Goal: Task Accomplishment & Management: Use online tool/utility

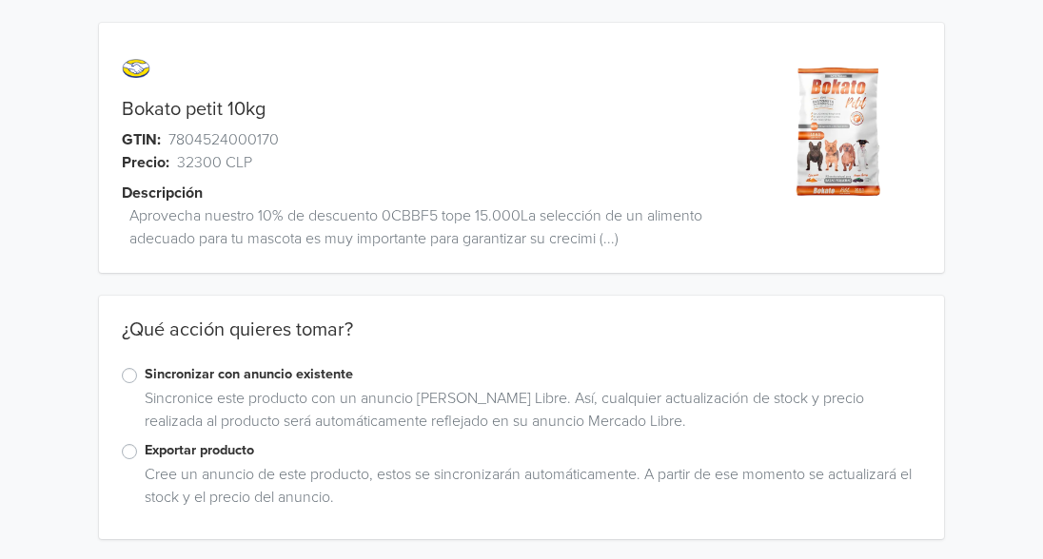
click at [145, 376] on label "Sincronizar con anuncio existente" at bounding box center [533, 374] width 776 height 21
click at [0, 0] on input "Sincronizar con anuncio existente" at bounding box center [0, 0] width 0 height 0
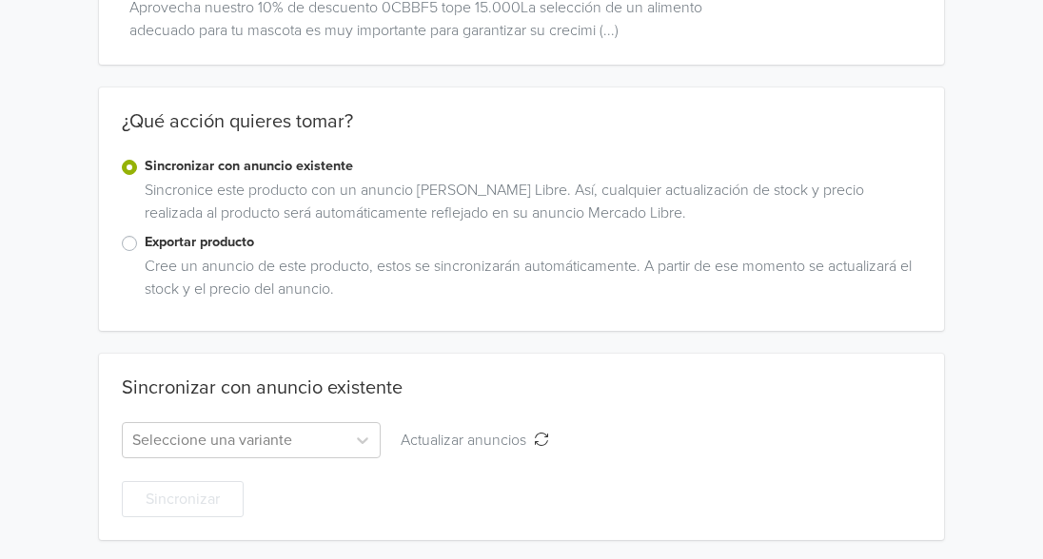
scroll to position [209, 0]
click at [353, 440] on icon at bounding box center [362, 439] width 19 height 19
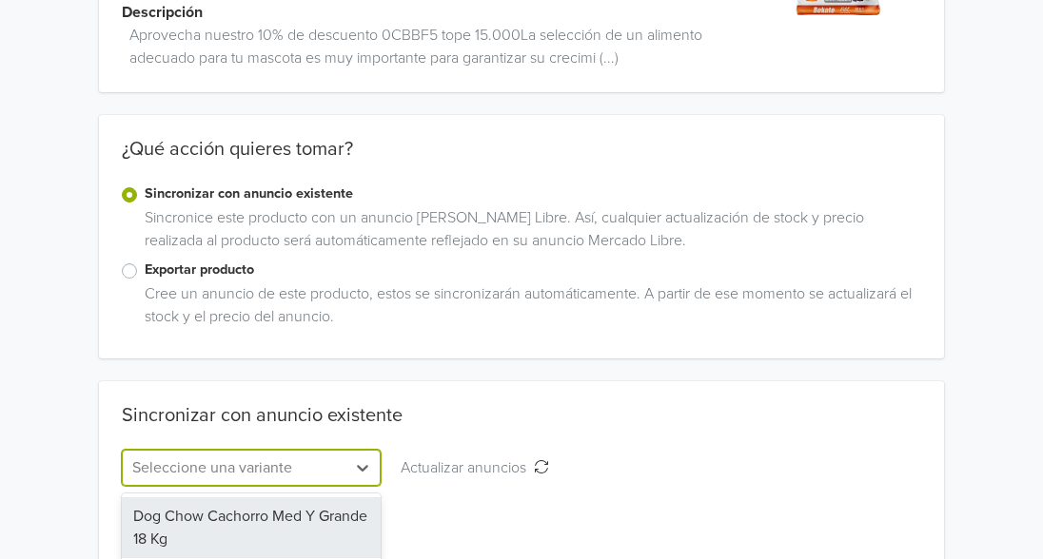
scroll to position [212, 0]
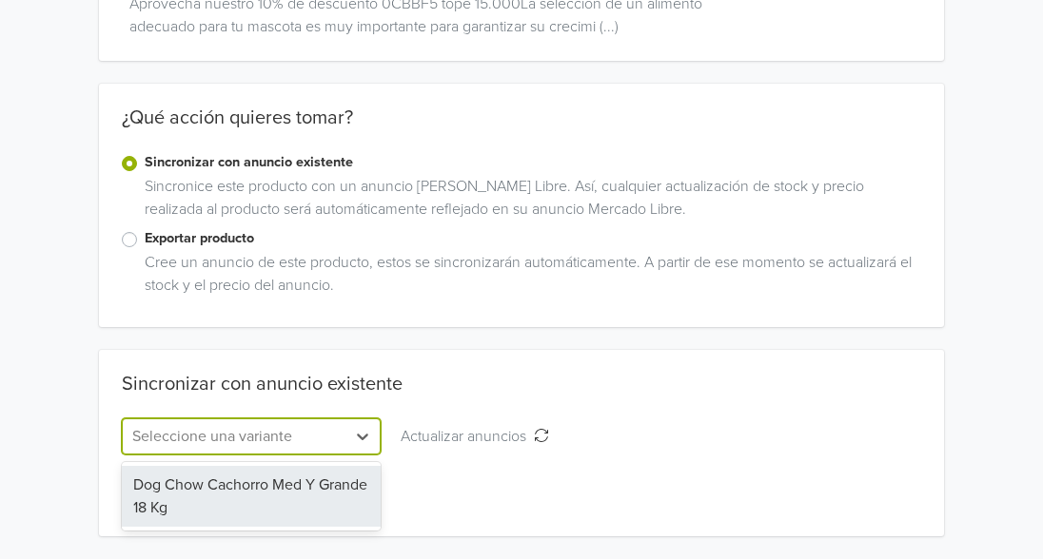
click at [145, 239] on label "Exportar producto" at bounding box center [533, 238] width 776 height 21
click at [0, 0] on input "Exportar producto" at bounding box center [0, 0] width 0 height 0
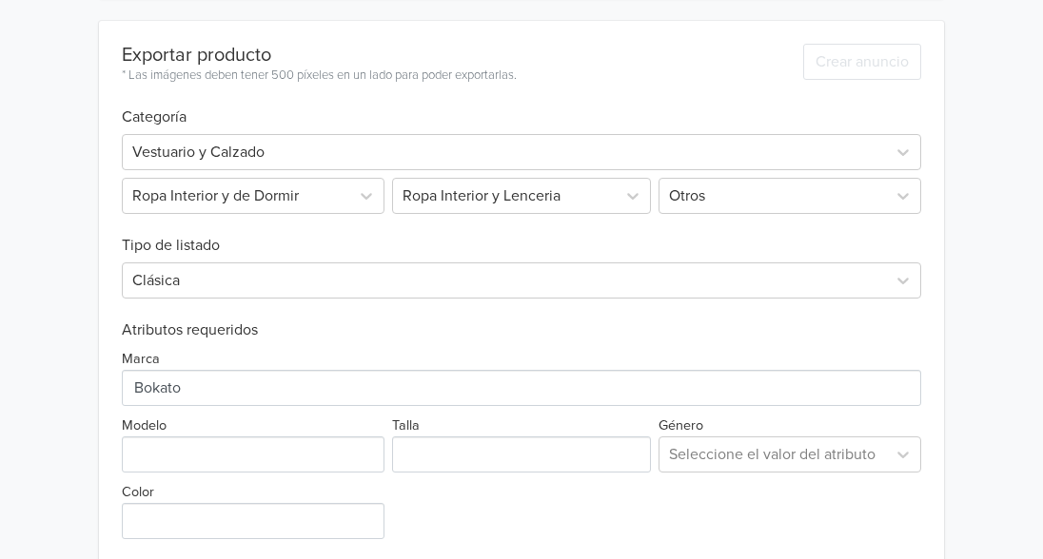
scroll to position [542, 0]
click at [219, 157] on div at bounding box center [504, 151] width 744 height 27
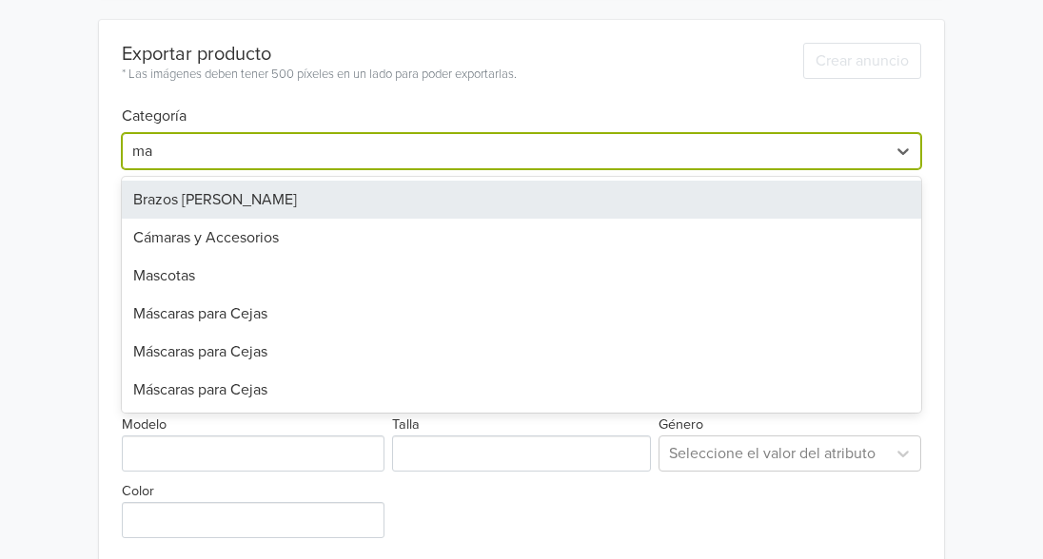
type input "mas"
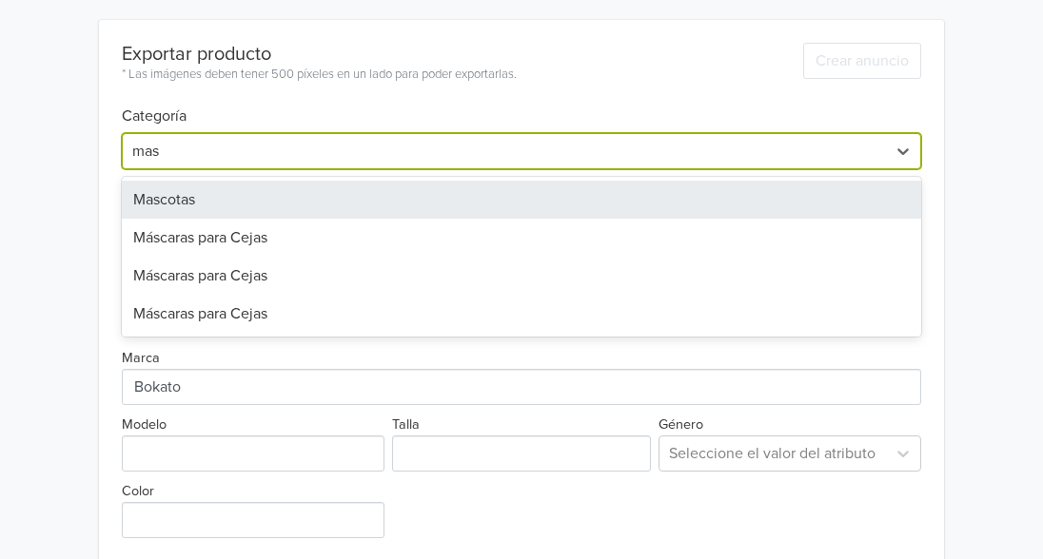
click at [225, 200] on div "Mascotas" at bounding box center [521, 200] width 799 height 38
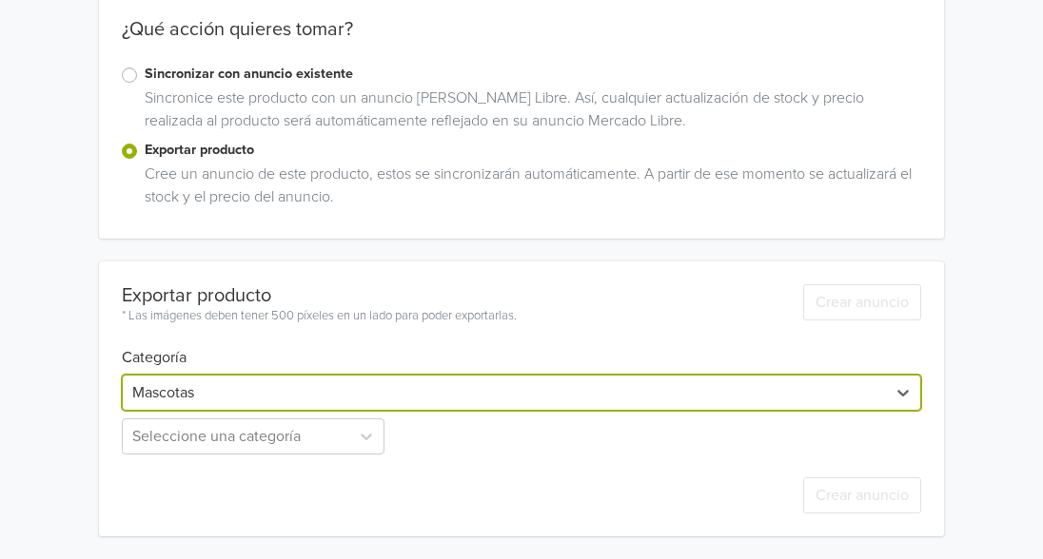
scroll to position [301, 0]
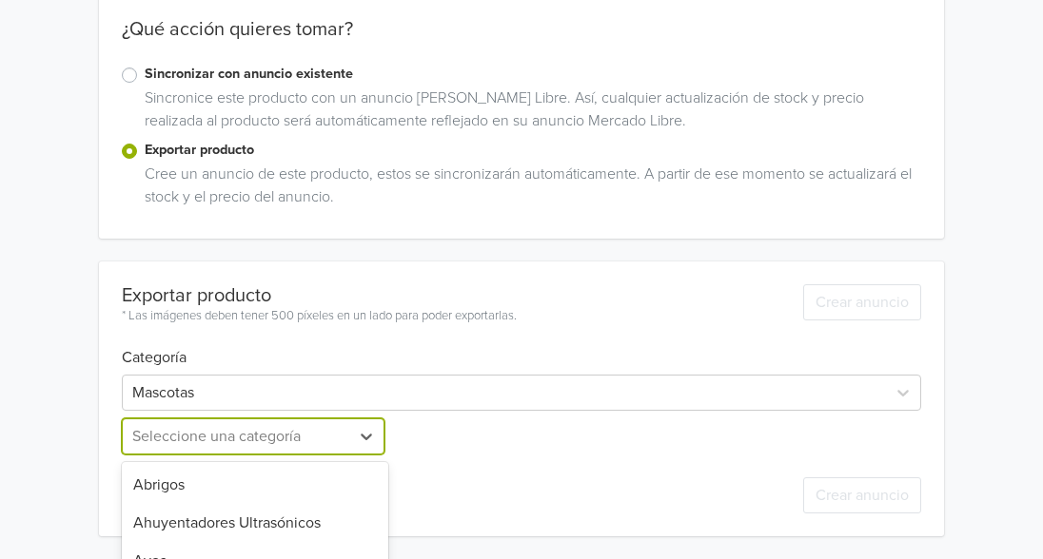
click at [370, 437] on div "26 results available. Use Up and Down to choose options, press Enter to select …" at bounding box center [255, 437] width 266 height 36
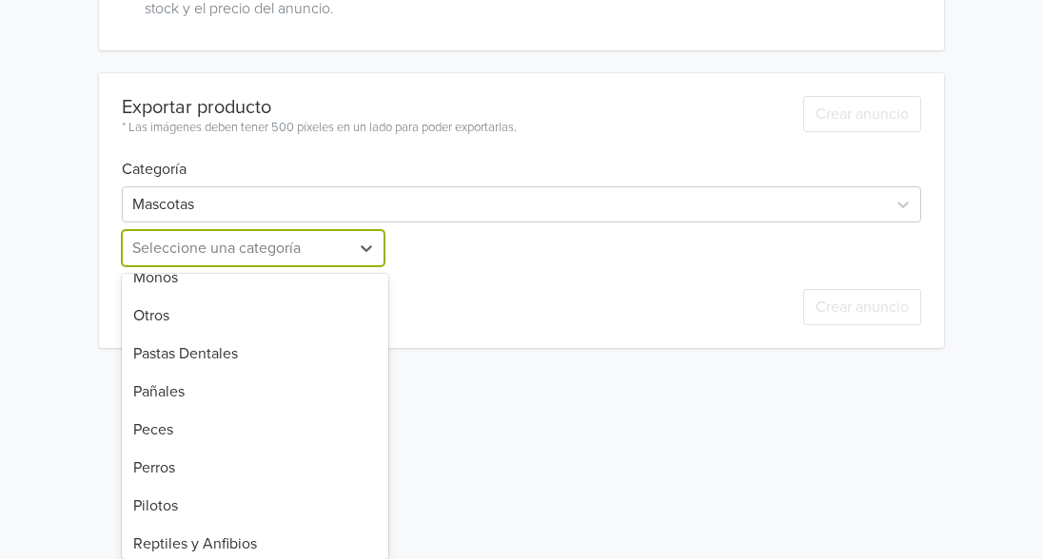
scroll to position [712, 0]
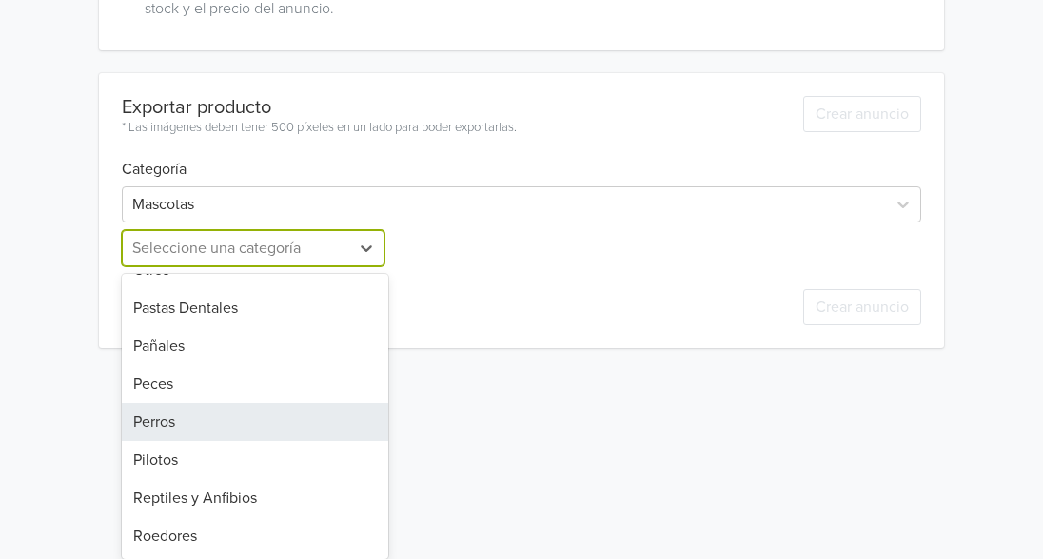
click at [273, 421] on div "Perros" at bounding box center [255, 422] width 266 height 38
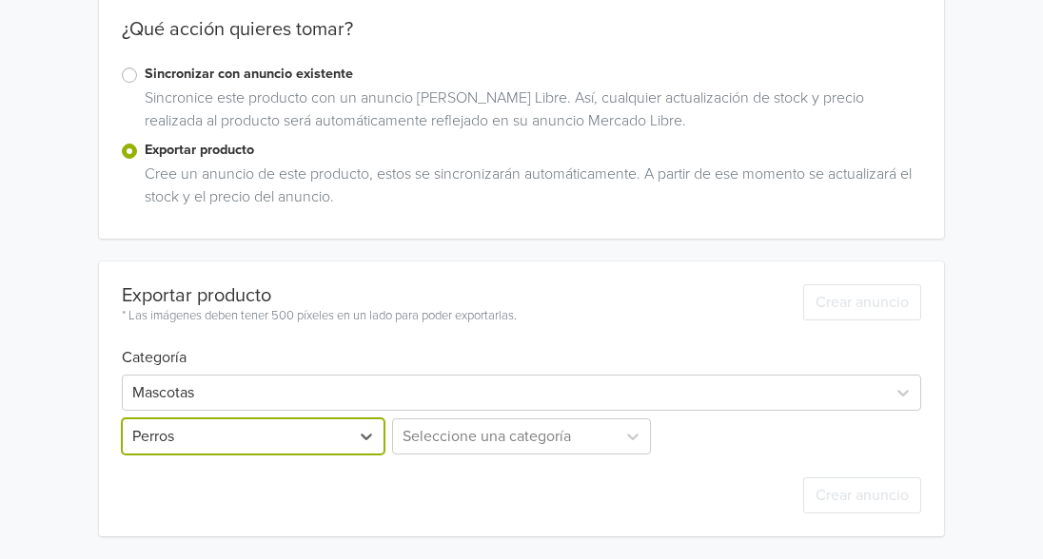
scroll to position [489, 0]
click at [453, 429] on div "Seleccione una categoría" at bounding box center [521, 437] width 266 height 36
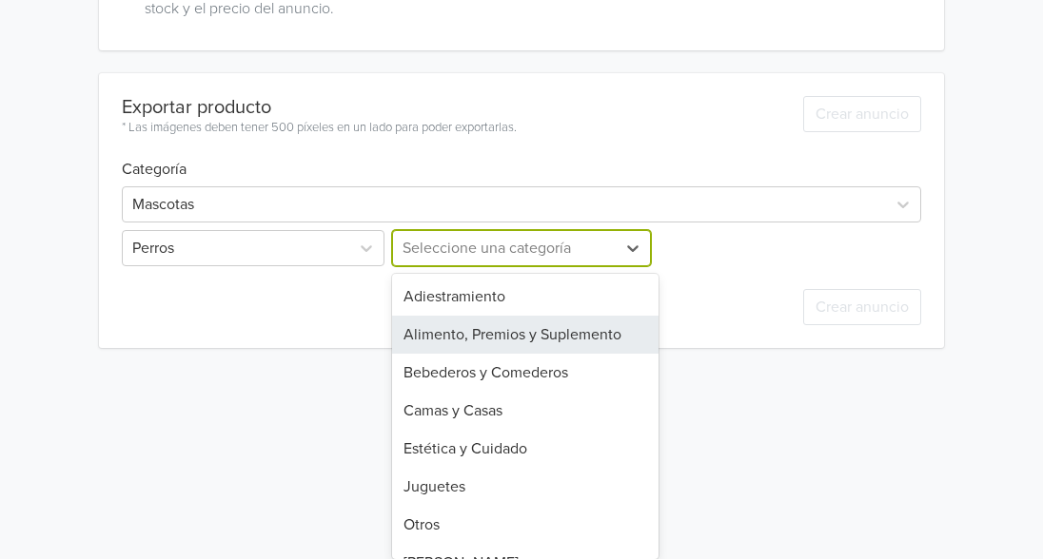
click at [542, 341] on div "Alimento, Premios y Suplemento" at bounding box center [525, 335] width 266 height 38
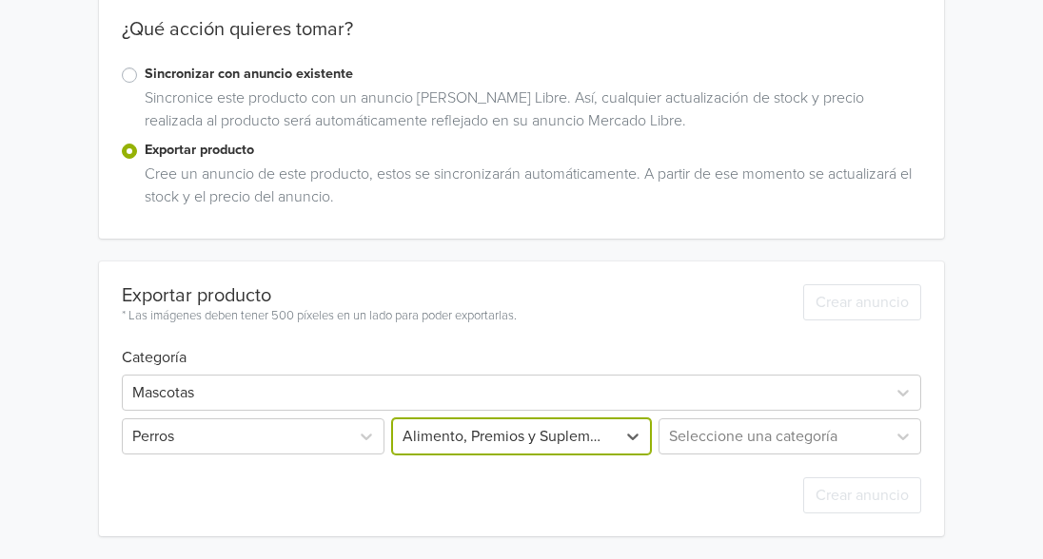
scroll to position [363, 0]
click at [809, 443] on div "Seleccione una categoría" at bounding box center [788, 437] width 266 height 36
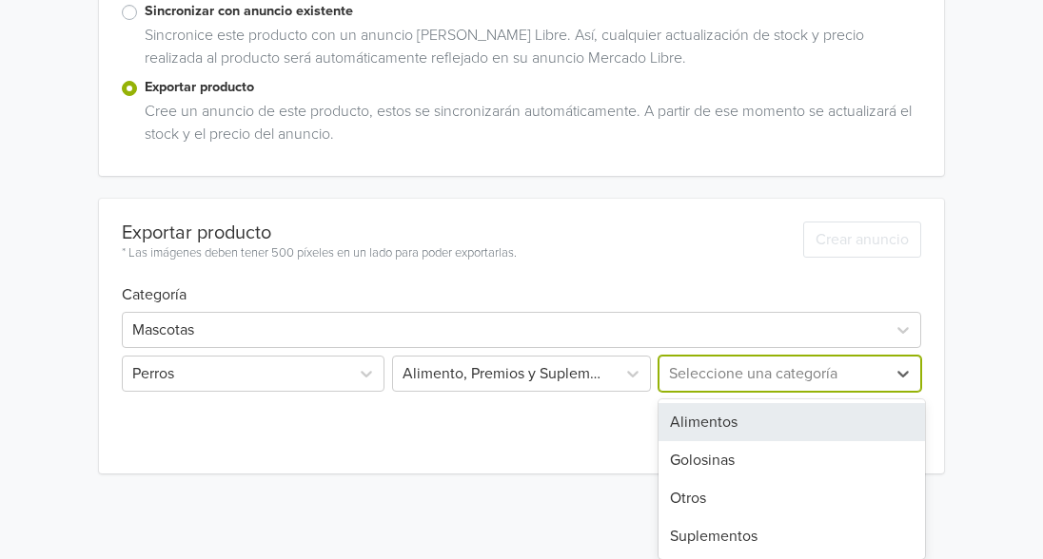
click at [801, 418] on div "Alimentos" at bounding box center [791, 422] width 266 height 38
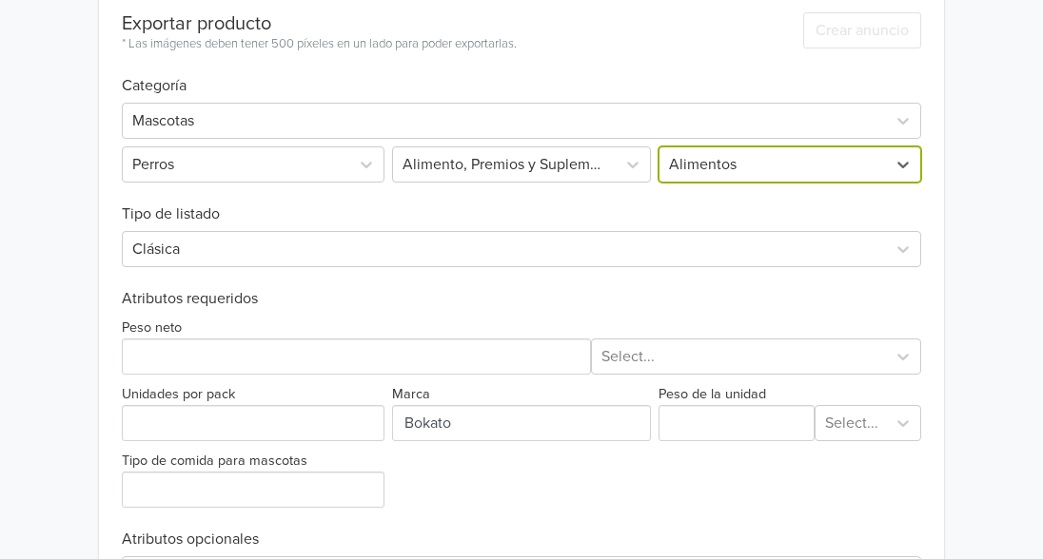
scroll to position [579, 0]
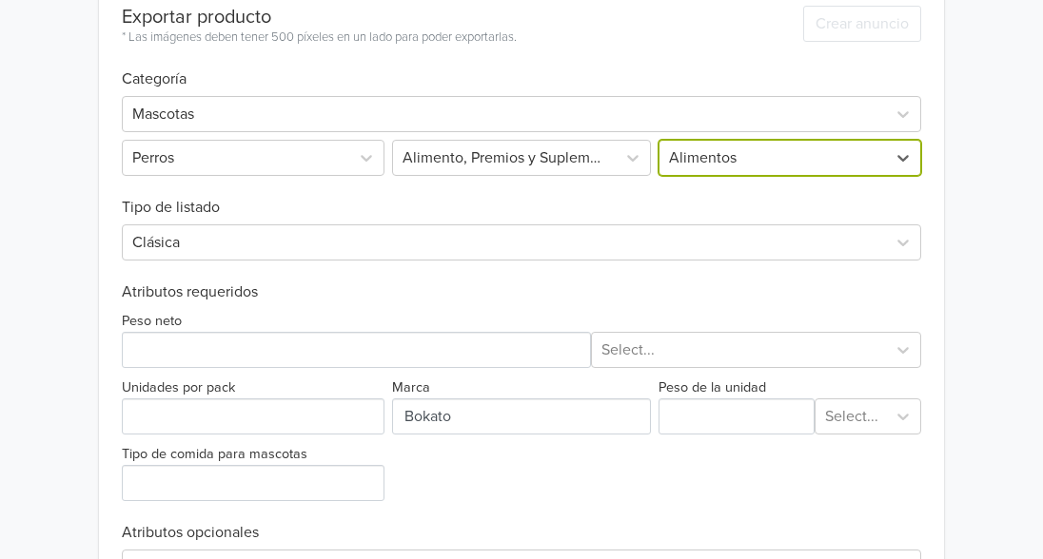
click at [706, 253] on div at bounding box center [504, 242] width 744 height 27
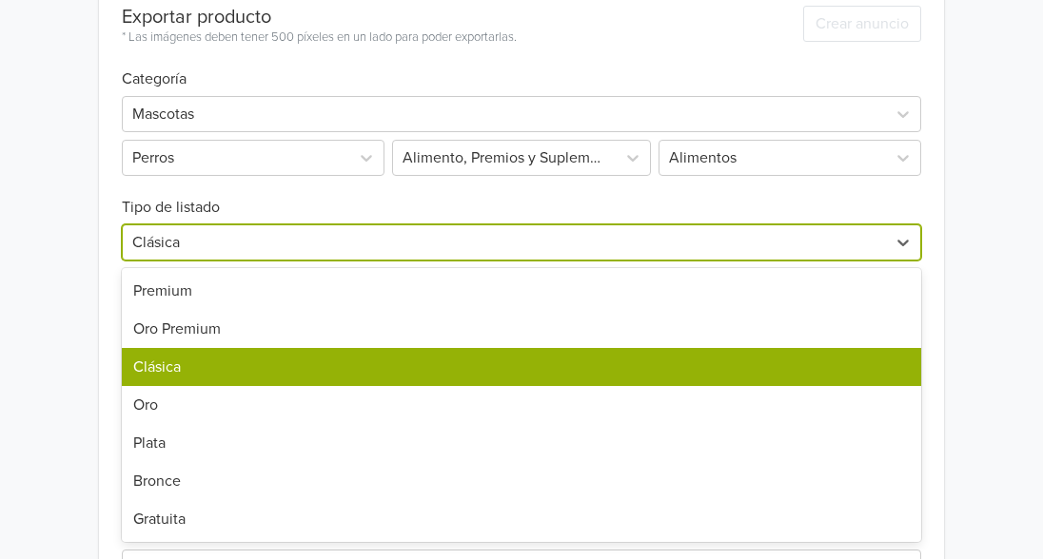
click at [693, 368] on div "Clásica" at bounding box center [521, 367] width 799 height 38
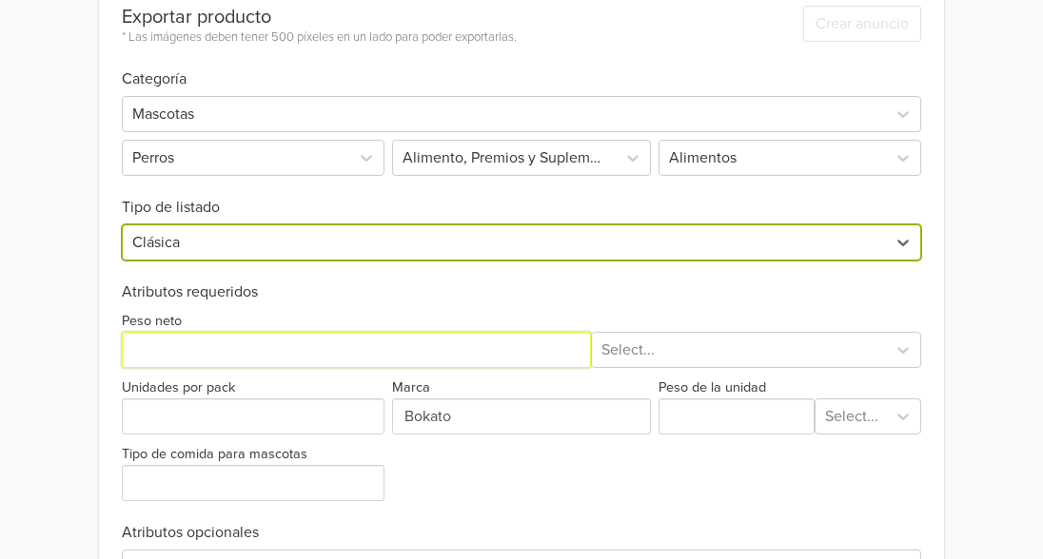
click at [443, 345] on input "Peso neto" at bounding box center [356, 350] width 469 height 36
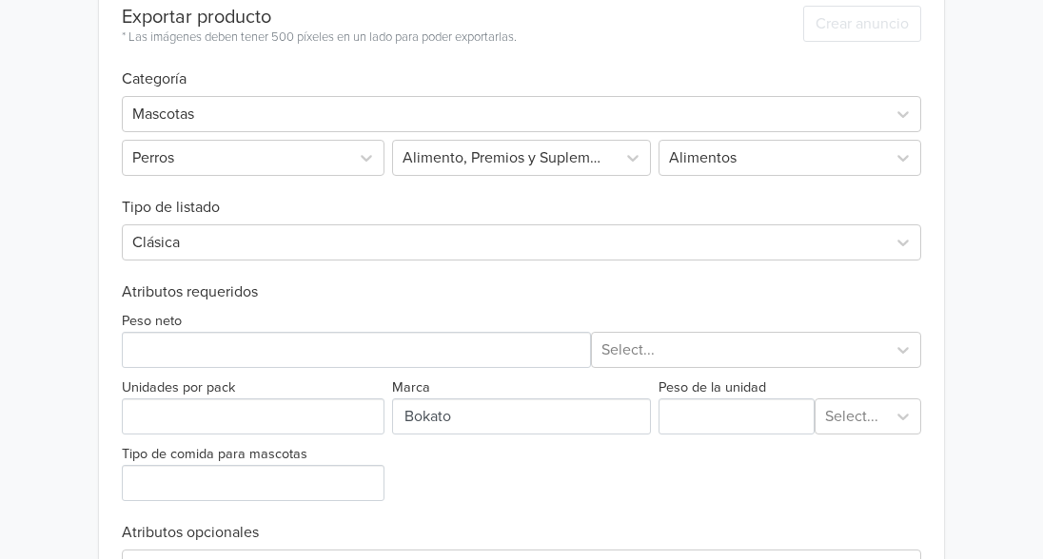
click at [445, 311] on div "Peso neto Select..." at bounding box center [521, 338] width 799 height 59
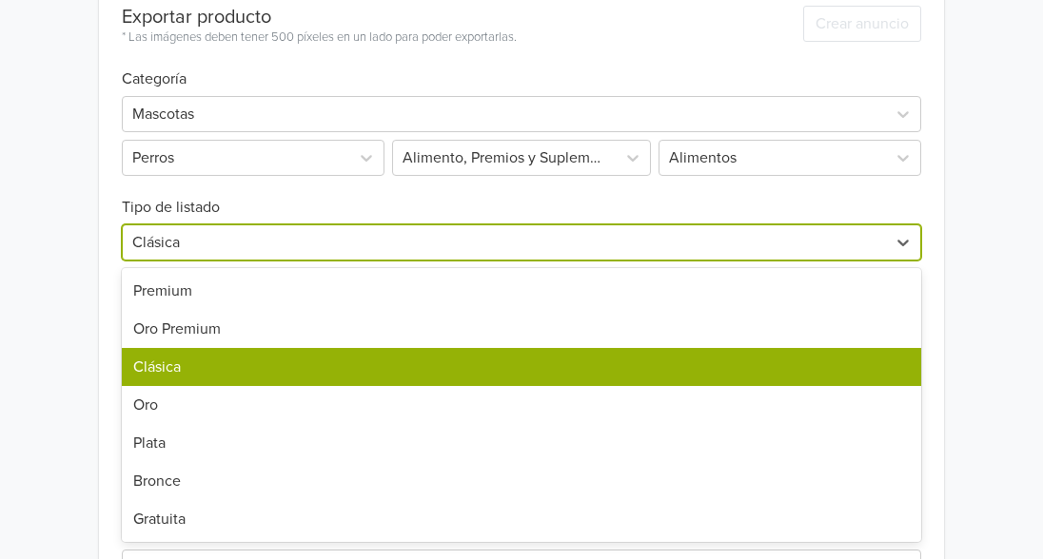
click at [416, 259] on div "Clásica" at bounding box center [504, 243] width 763 height 34
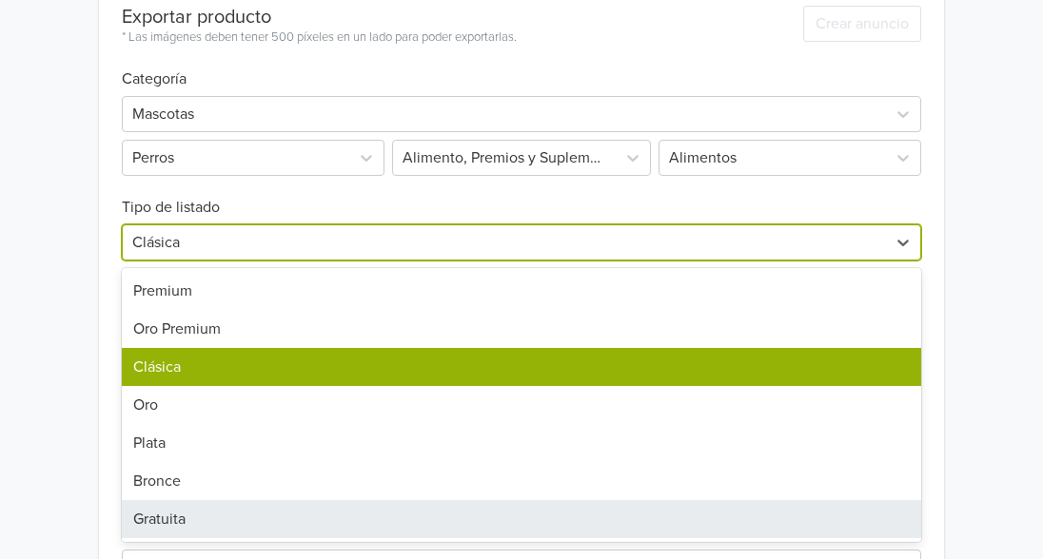
click at [338, 528] on div "Gratuita" at bounding box center [521, 520] width 799 height 38
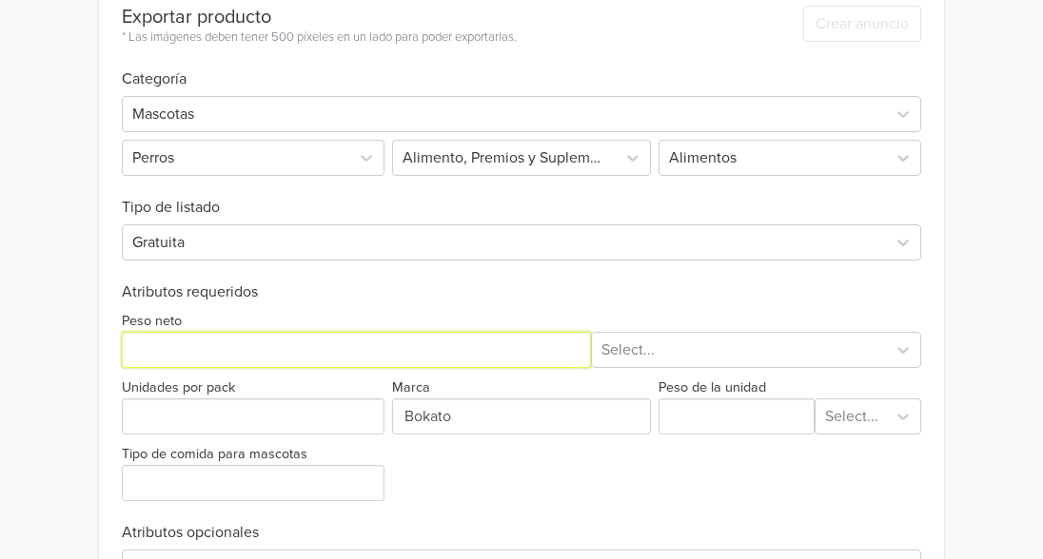
click at [311, 361] on input "Peso neto" at bounding box center [356, 350] width 469 height 36
type input "10"
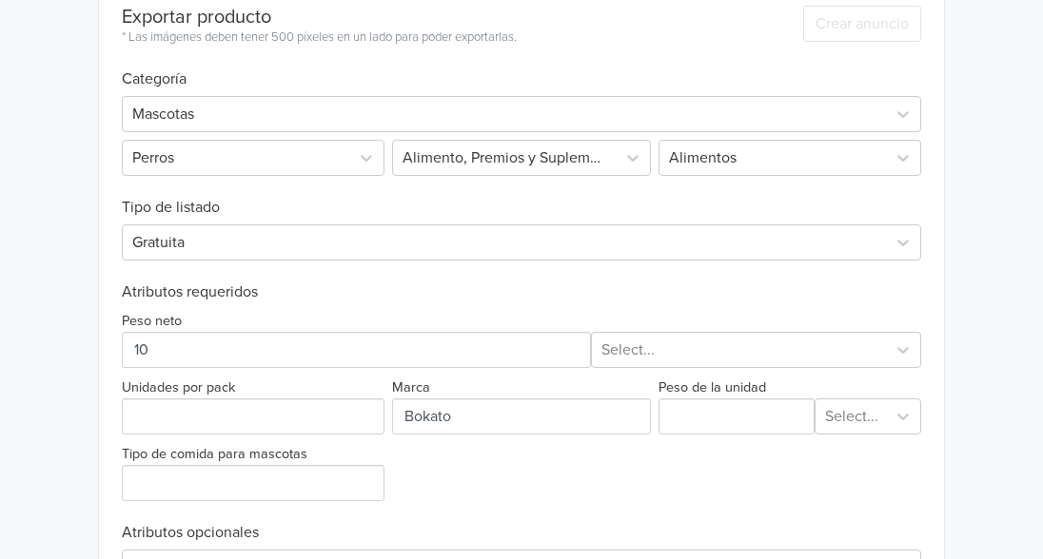
click at [707, 348] on div "Select..." at bounding box center [756, 350] width 331 height 36
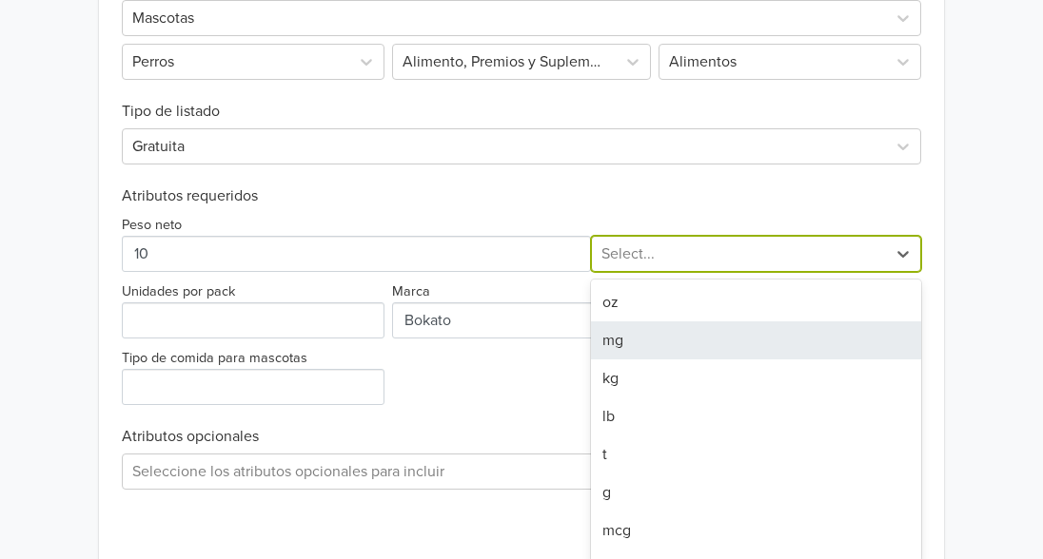
scroll to position [689, 0]
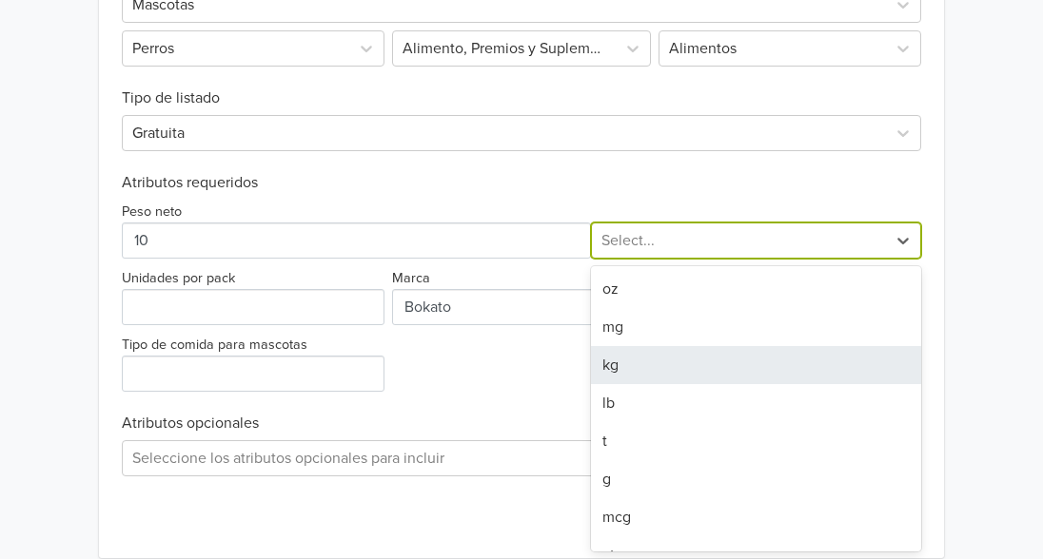
click at [708, 348] on div "kg" at bounding box center [756, 365] width 331 height 38
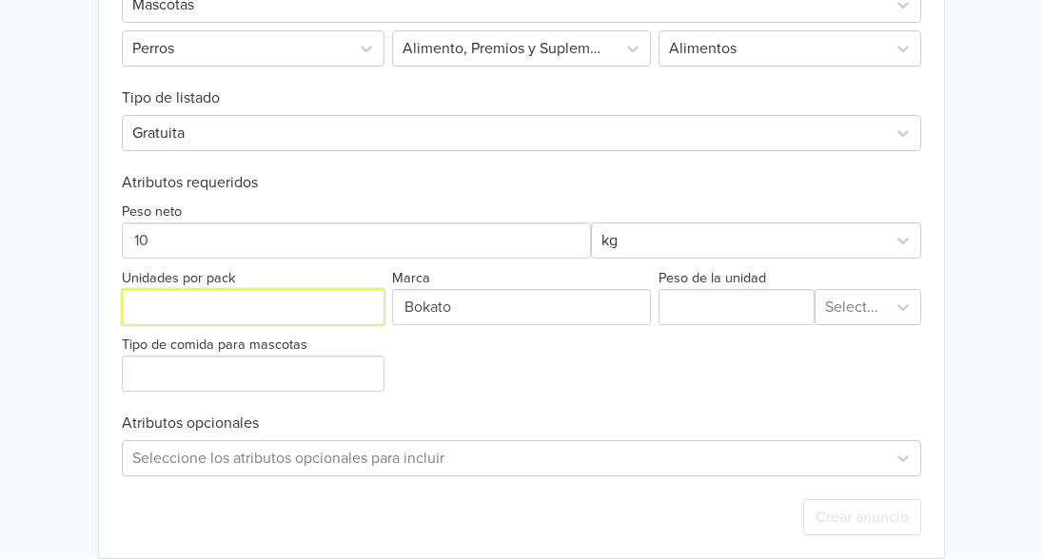
click at [338, 317] on input "Unidades por pack" at bounding box center [253, 307] width 263 height 36
type input "1"
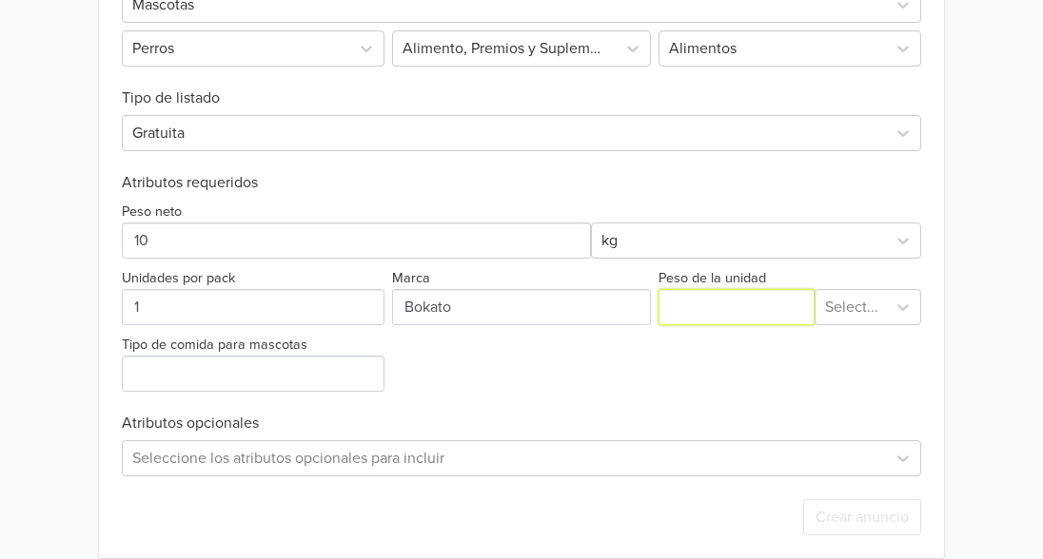
click at [676, 309] on input "Peso de la unidad" at bounding box center [736, 307] width 156 height 36
type input "10"
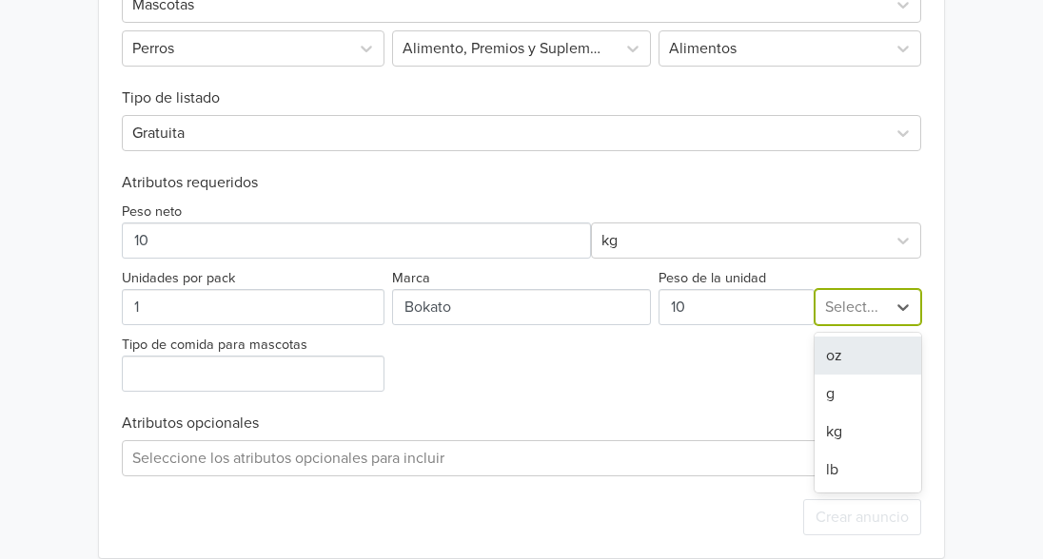
click at [878, 304] on div "Select..." at bounding box center [850, 307] width 71 height 34
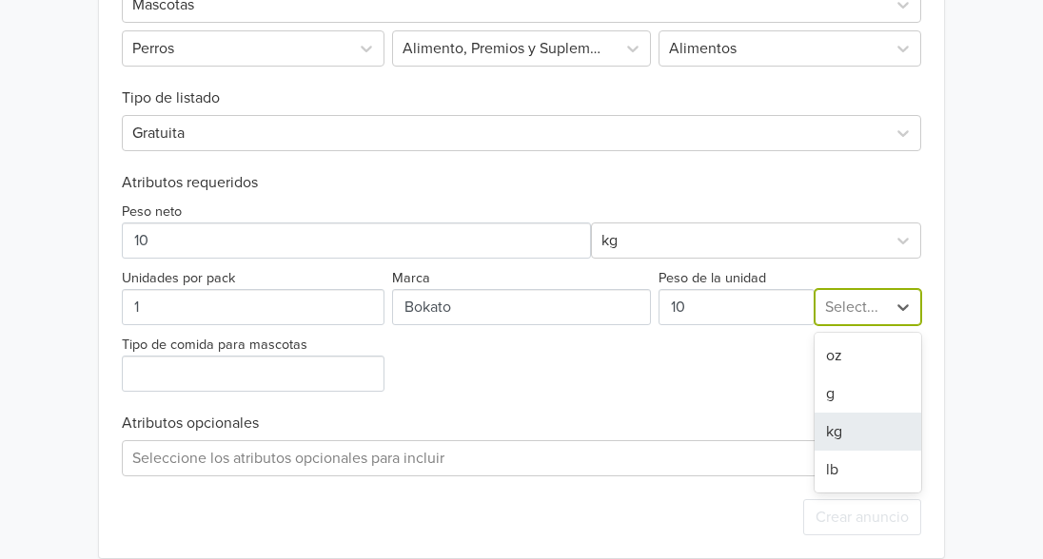
click at [868, 442] on div "kg" at bounding box center [869, 432] width 108 height 38
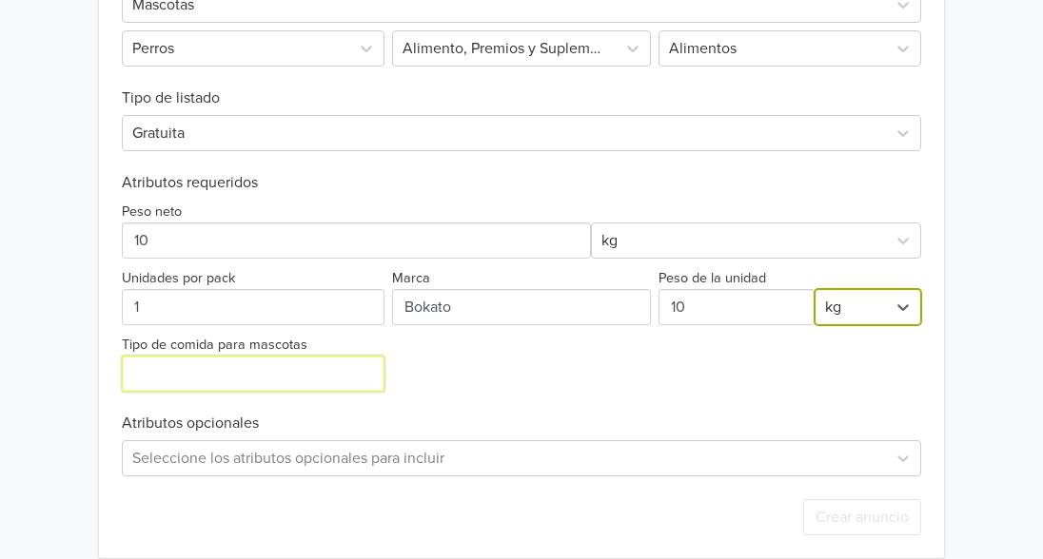
click at [317, 372] on input "Tipo de comida para mascotas" at bounding box center [253, 374] width 263 height 36
type input "SEC0"
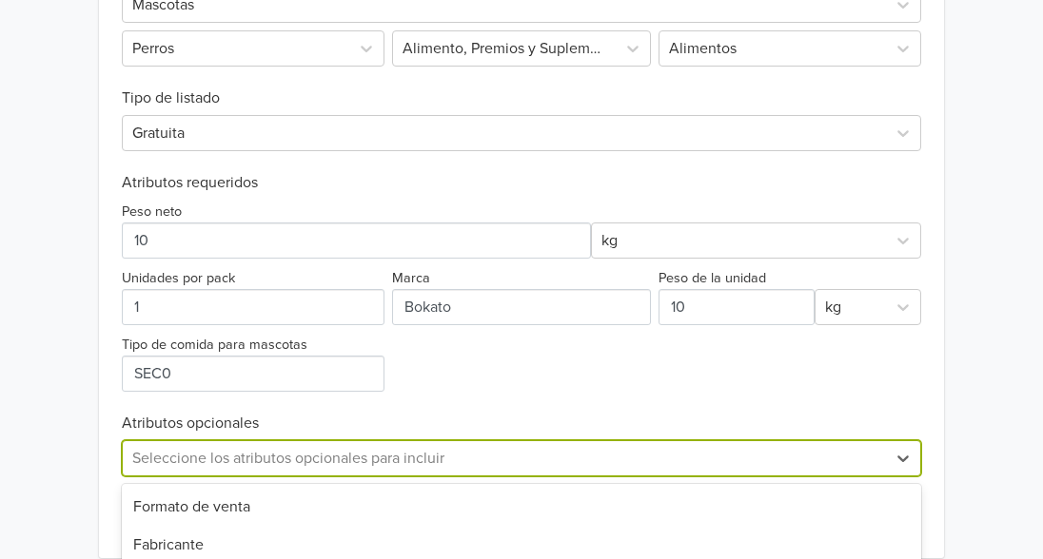
click at [267, 461] on div "33 results available. Use Up and Down to choose options, press Enter to select …" at bounding box center [521, 459] width 799 height 36
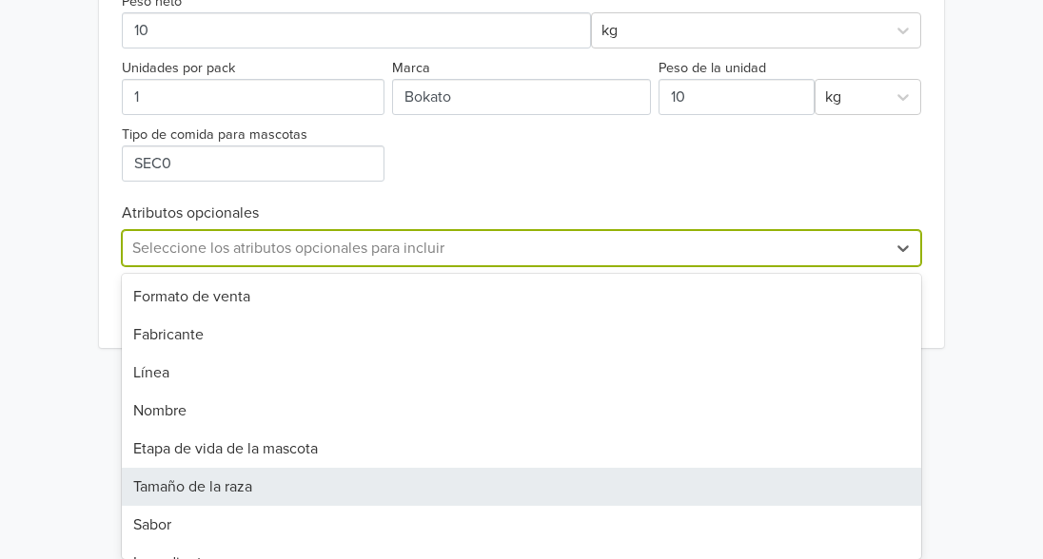
click at [268, 487] on div "Tamaño de la raza" at bounding box center [521, 487] width 799 height 38
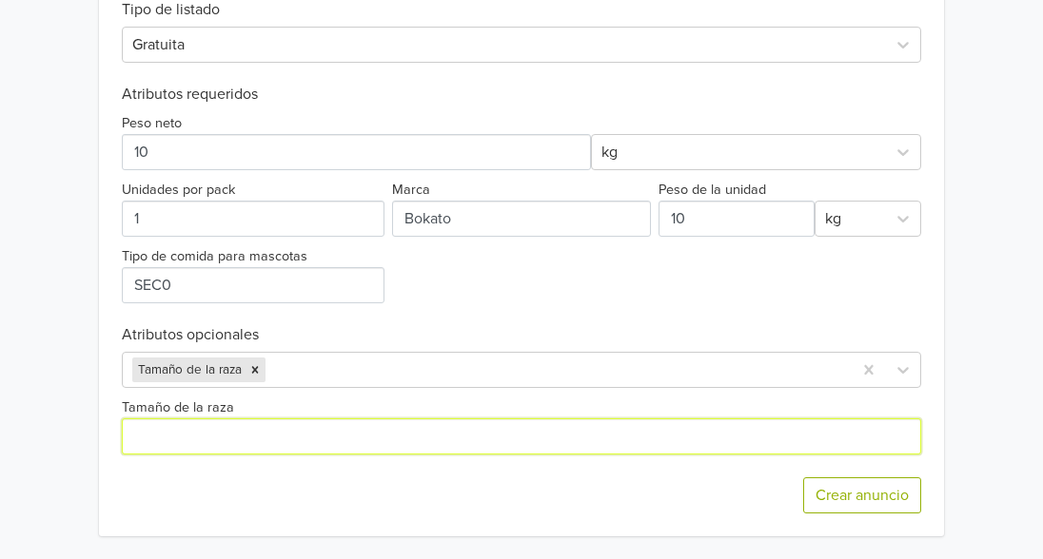
click at [265, 443] on input "Tamaño de la raza" at bounding box center [521, 437] width 799 height 36
type input "PEQUEÑA"
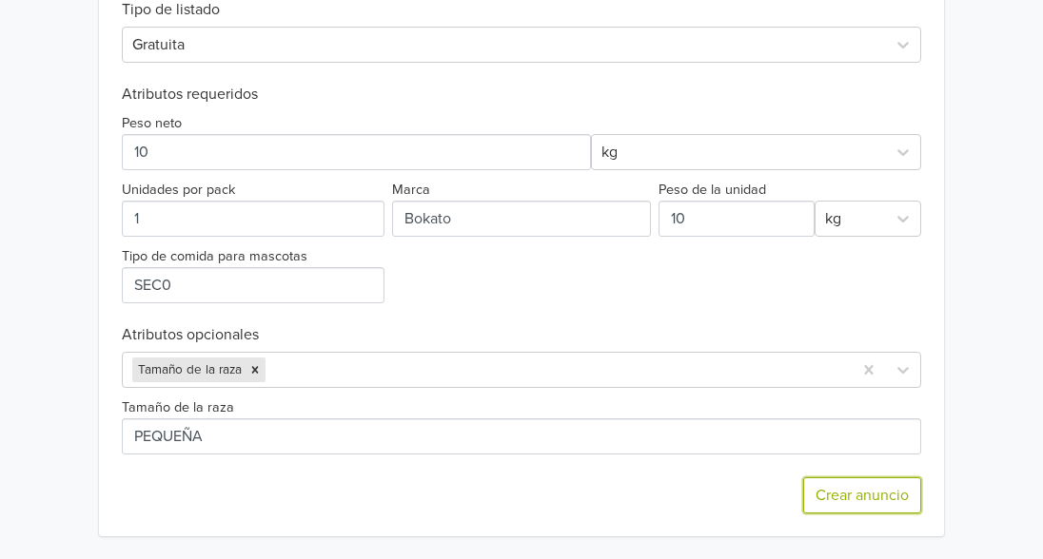
click at [834, 489] on button "Crear anuncio" at bounding box center [862, 496] width 118 height 36
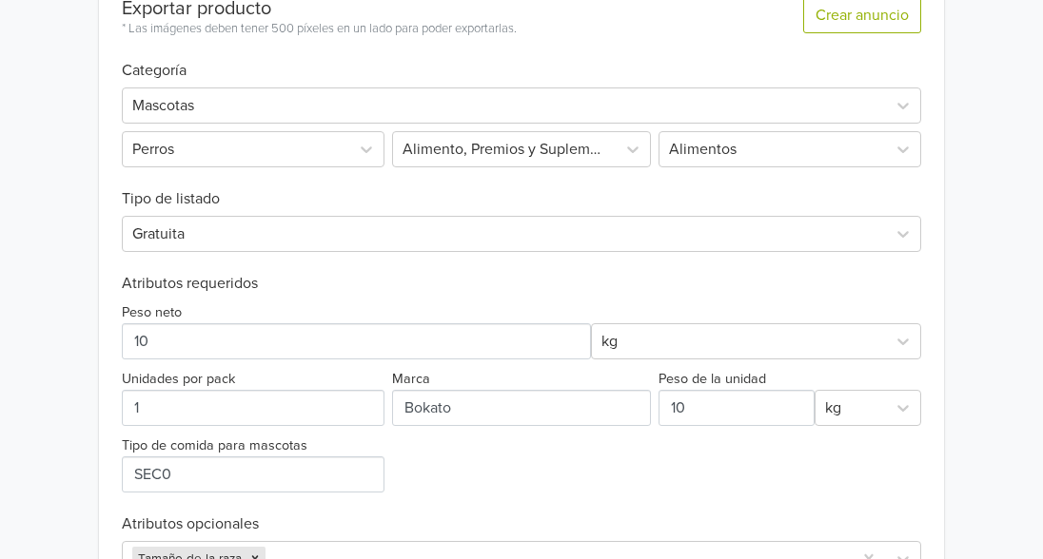
scroll to position [677, 0]
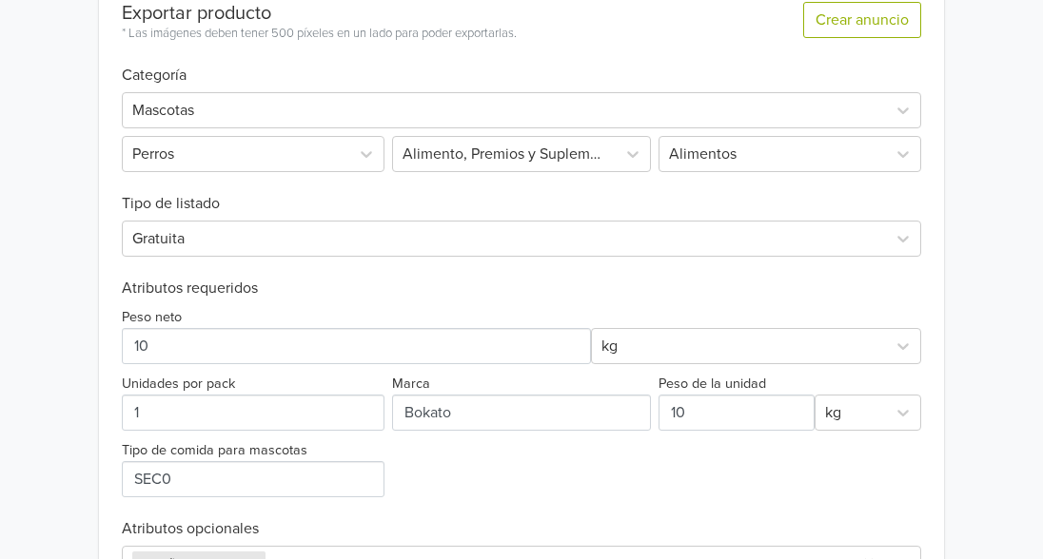
click at [526, 247] on div at bounding box center [504, 239] width 744 height 27
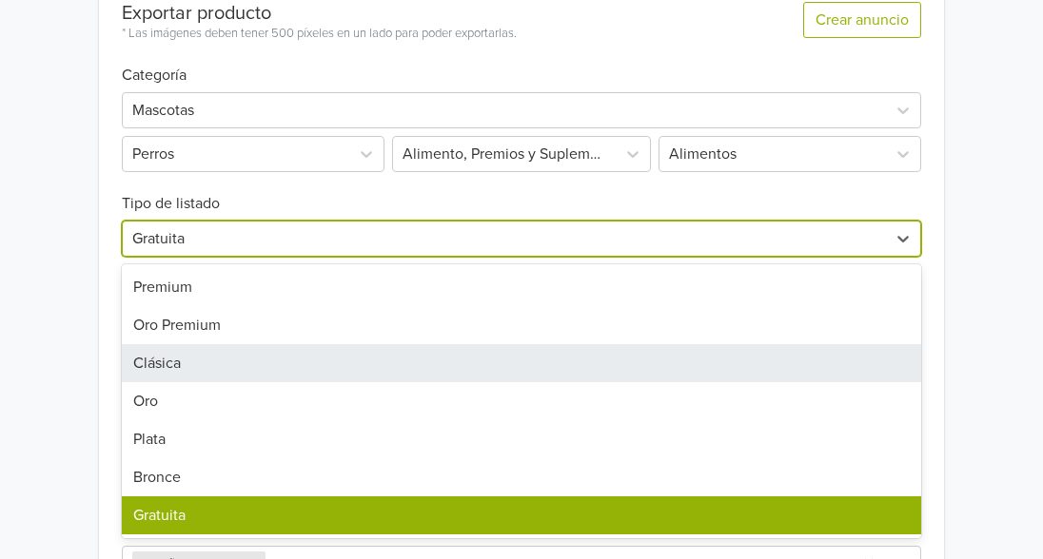
click at [500, 365] on div "Clásica" at bounding box center [521, 363] width 799 height 38
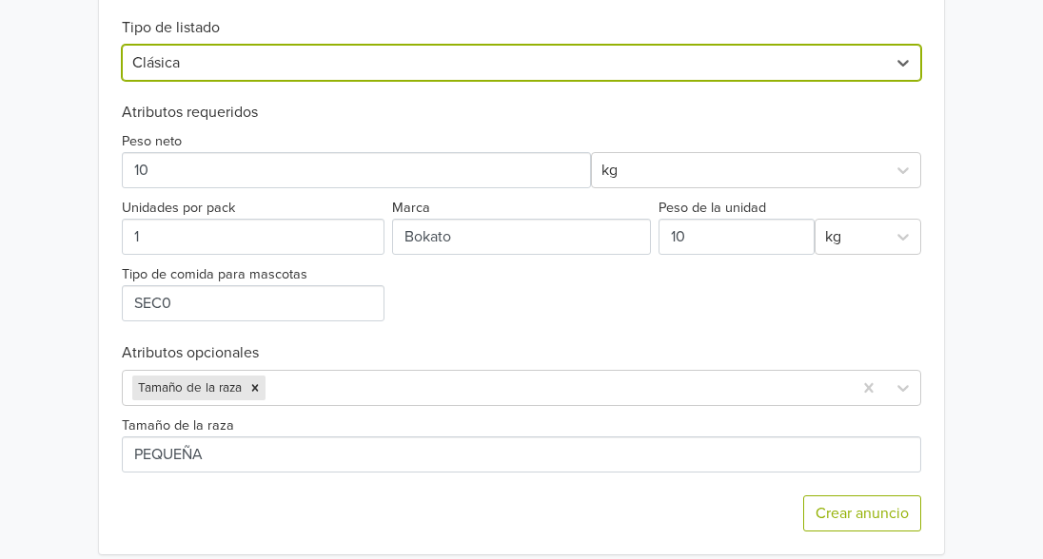
scroll to position [871, 0]
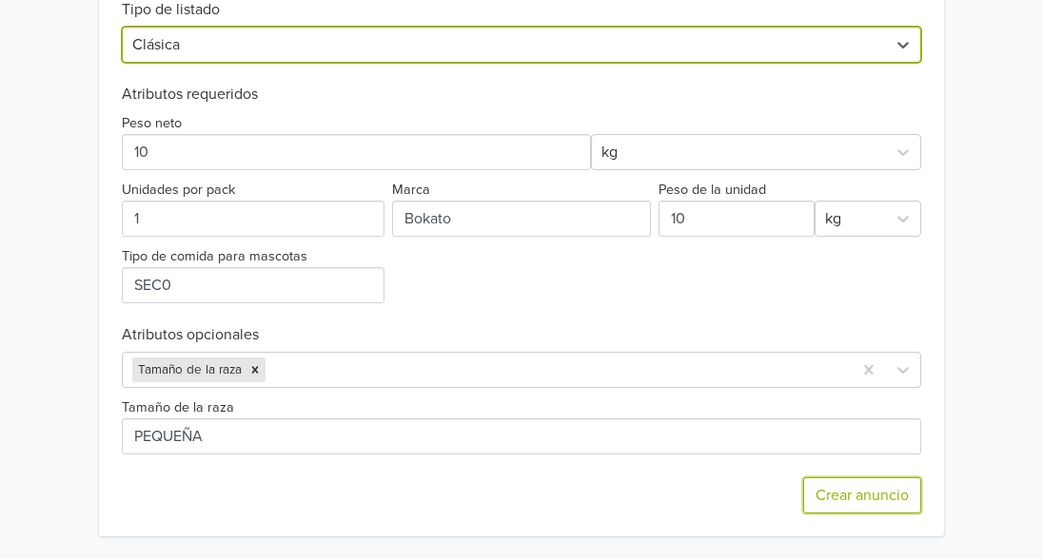
click at [905, 504] on button "Crear anuncio" at bounding box center [862, 496] width 118 height 36
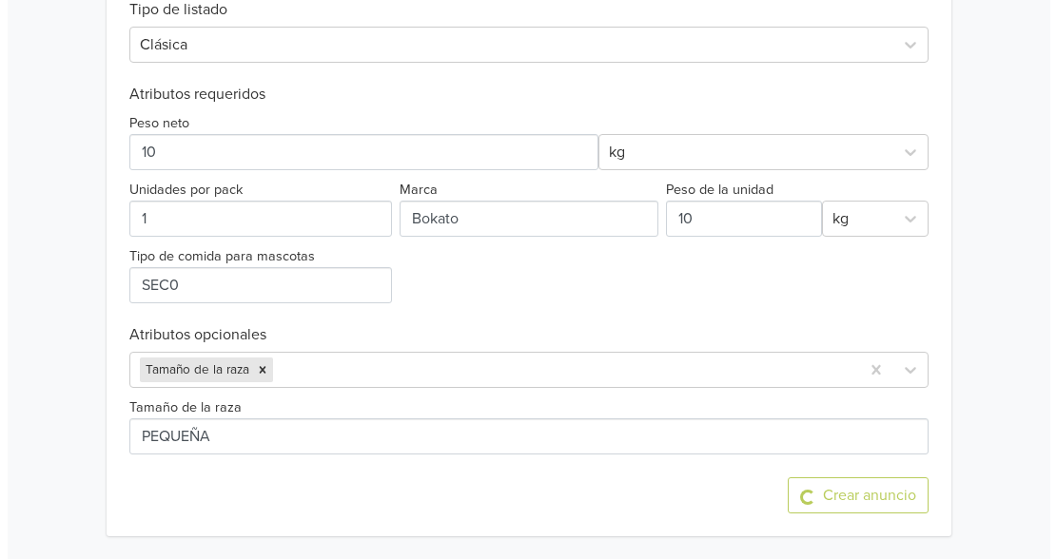
scroll to position [0, 0]
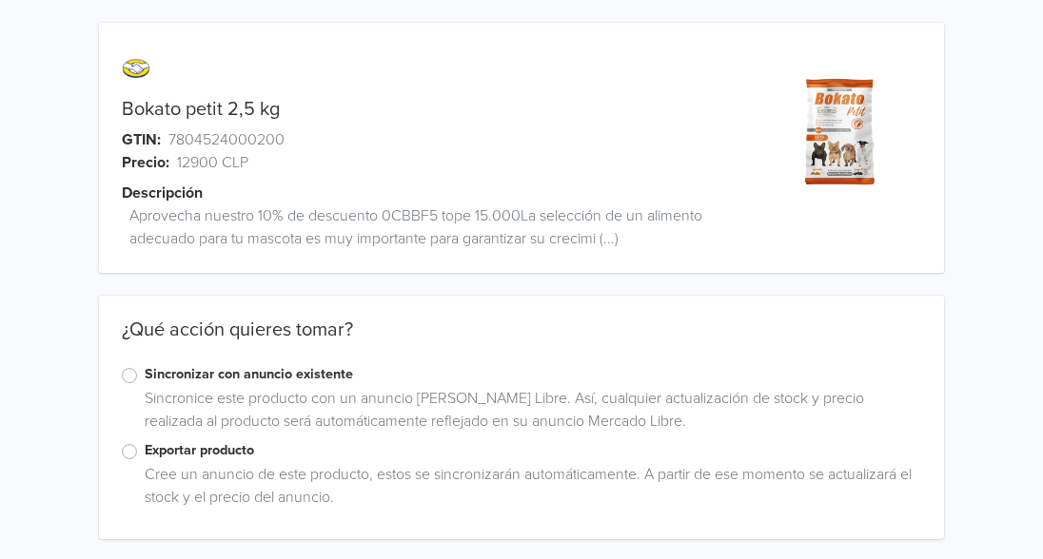
click at [137, 378] on div "Sincronizar con anuncio existente" at bounding box center [521, 375] width 799 height 23
click at [145, 378] on label "Sincronizar con anuncio existente" at bounding box center [533, 374] width 776 height 21
click at [0, 0] on input "Sincronizar con anuncio existente" at bounding box center [0, 0] width 0 height 0
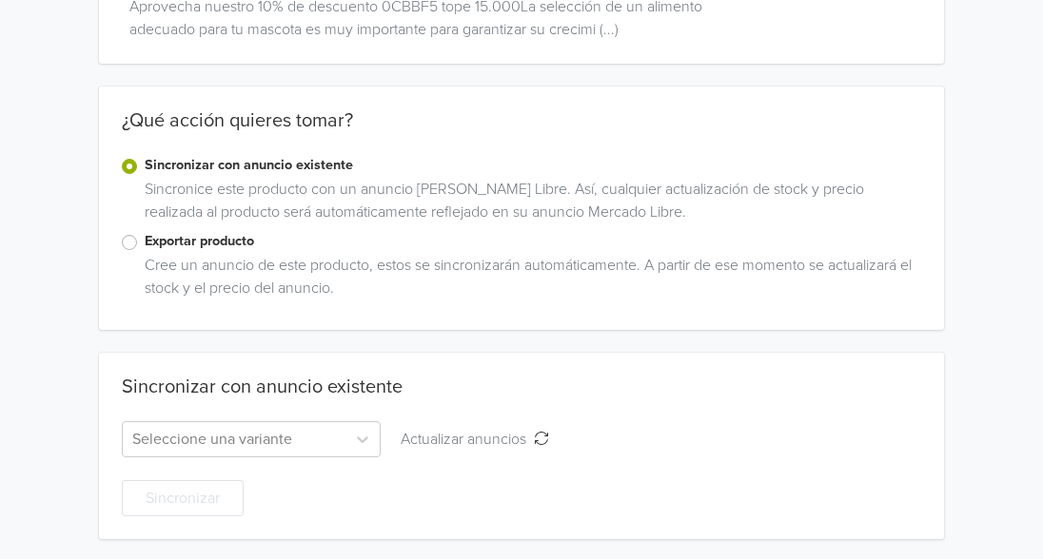
scroll to position [212, 0]
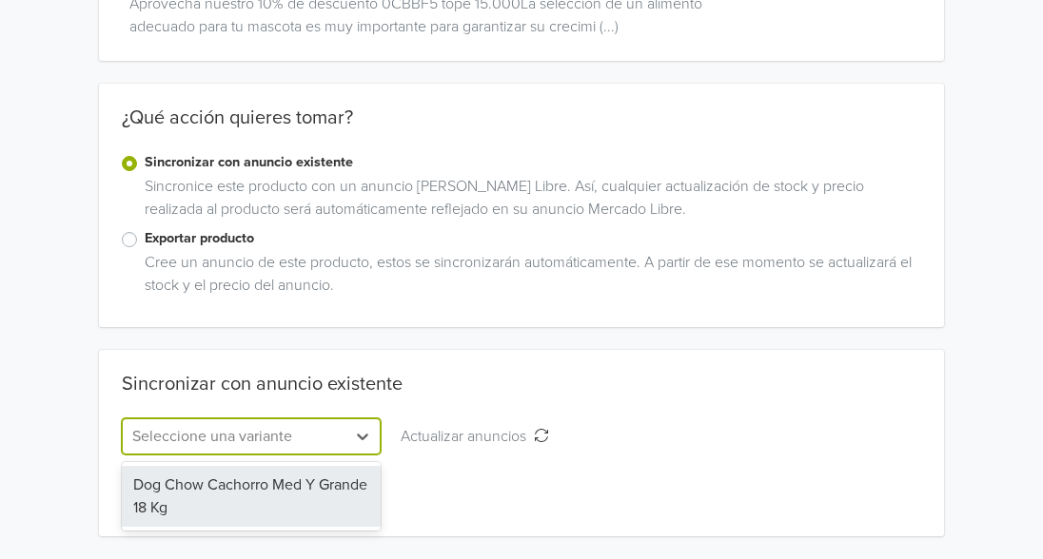
click at [341, 441] on div "Seleccione una variante" at bounding box center [234, 437] width 223 height 34
click at [572, 313] on div "¿Qué acción quieres tomar? Sincronizar con anuncio existente Sincronice este pr…" at bounding box center [521, 206] width 845 height 244
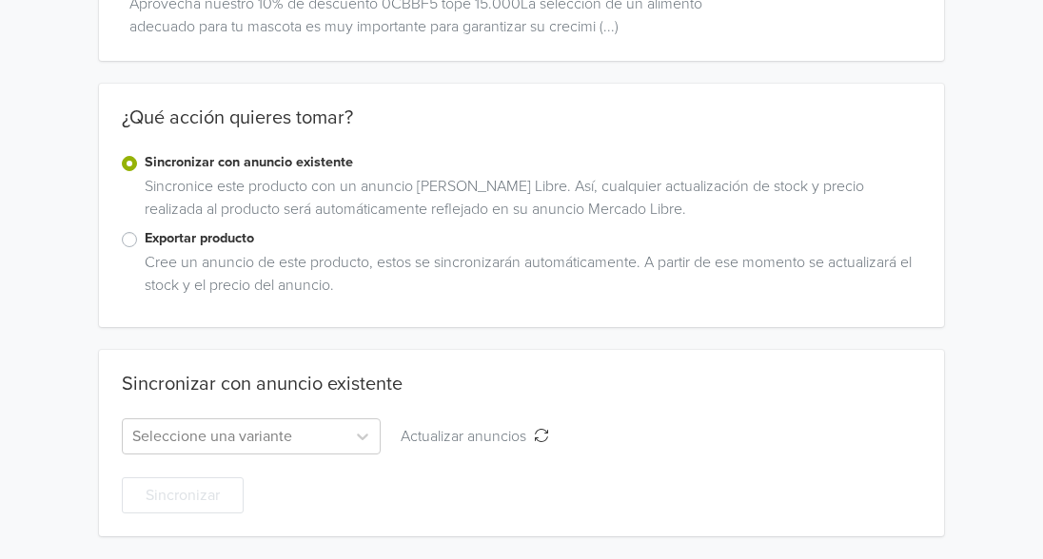
click at [128, 247] on div "Exportar producto" at bounding box center [521, 239] width 799 height 23
click at [145, 244] on label "Exportar producto" at bounding box center [533, 238] width 776 height 21
click at [0, 0] on input "Exportar producto" at bounding box center [0, 0] width 0 height 0
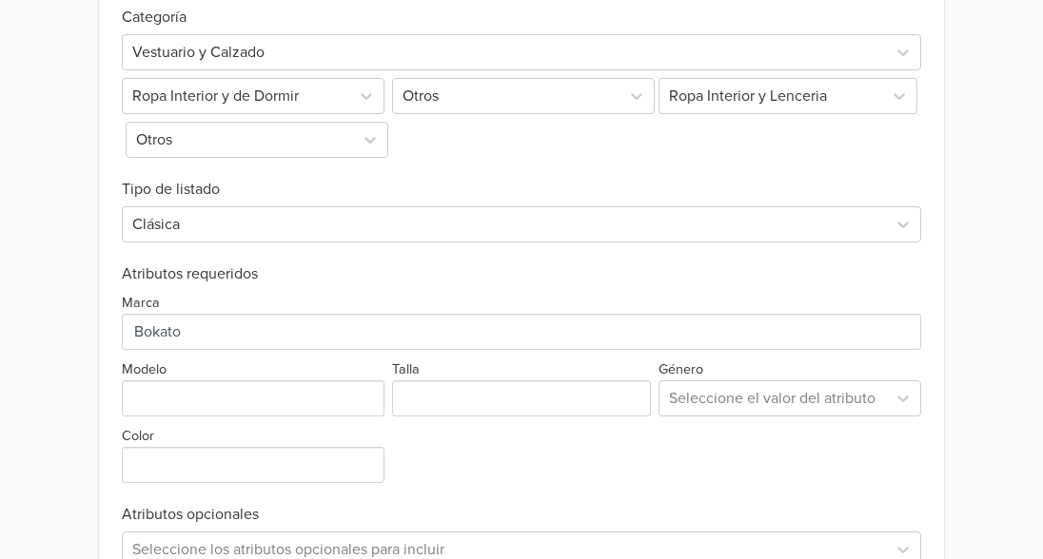
scroll to position [645, 0]
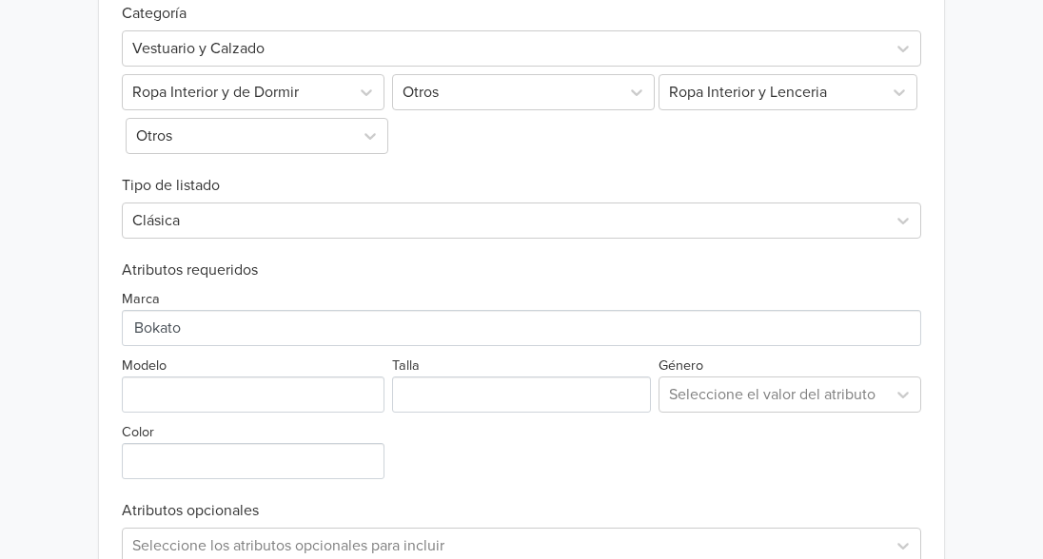
click at [898, 50] on icon at bounding box center [902, 48] width 19 height 19
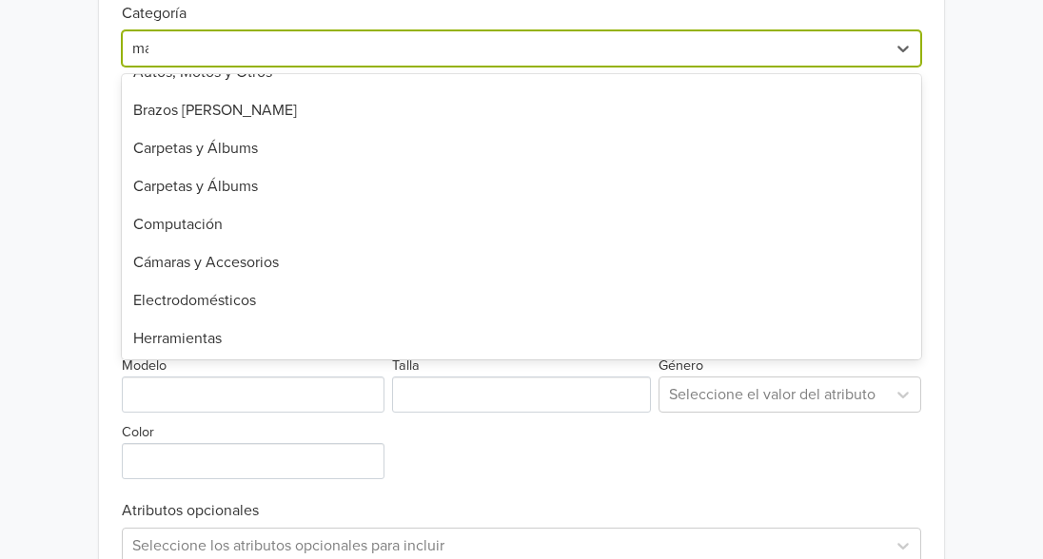
scroll to position [0, 0]
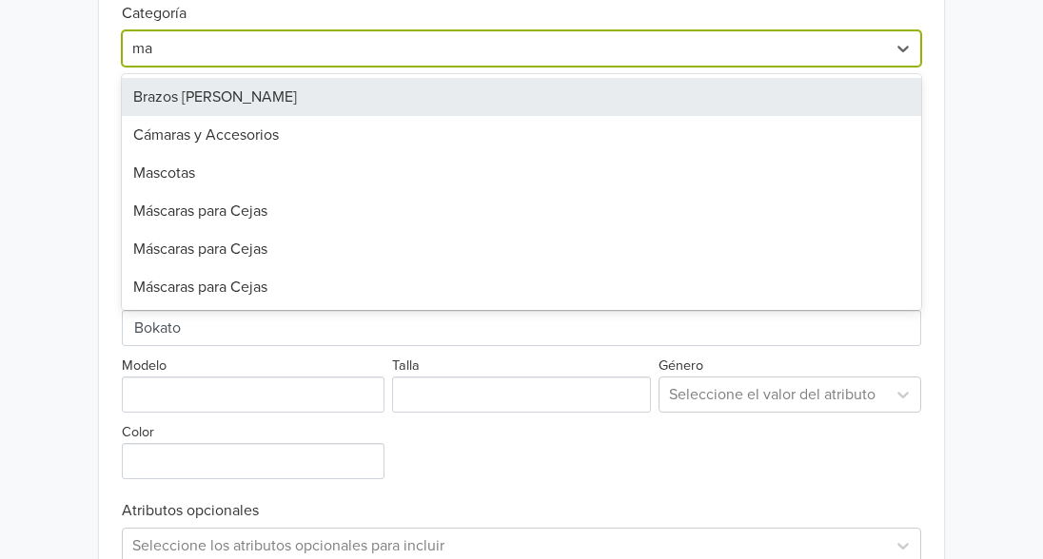
type input "mas"
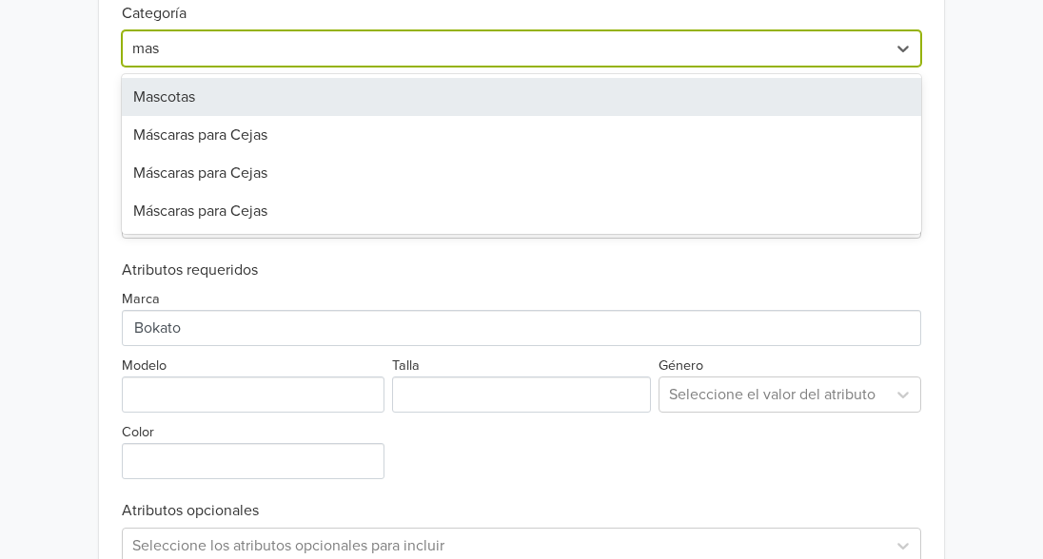
click at [338, 107] on div "Mascotas" at bounding box center [521, 97] width 799 height 38
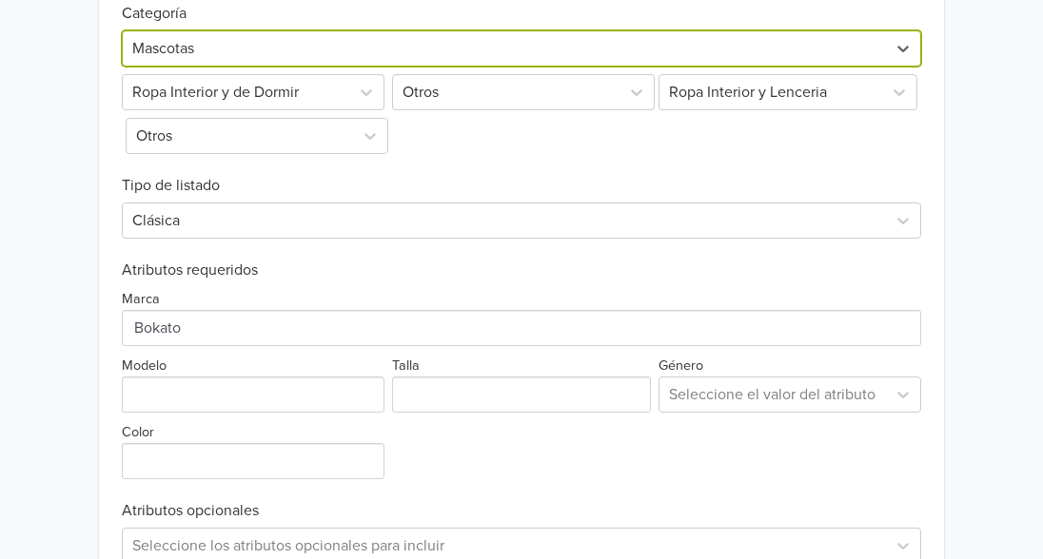
scroll to position [301, 0]
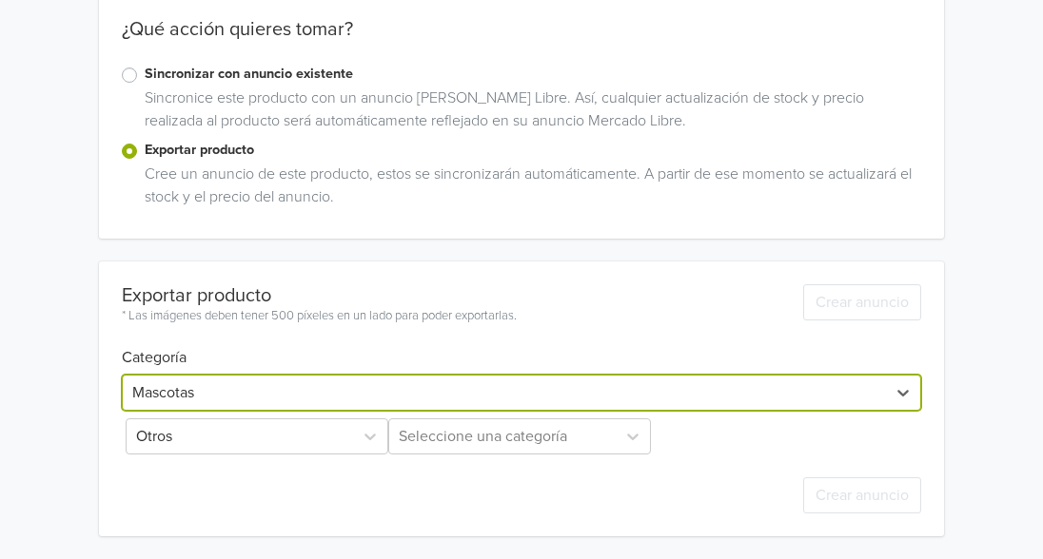
click at [361, 434] on icon at bounding box center [370, 436] width 19 height 19
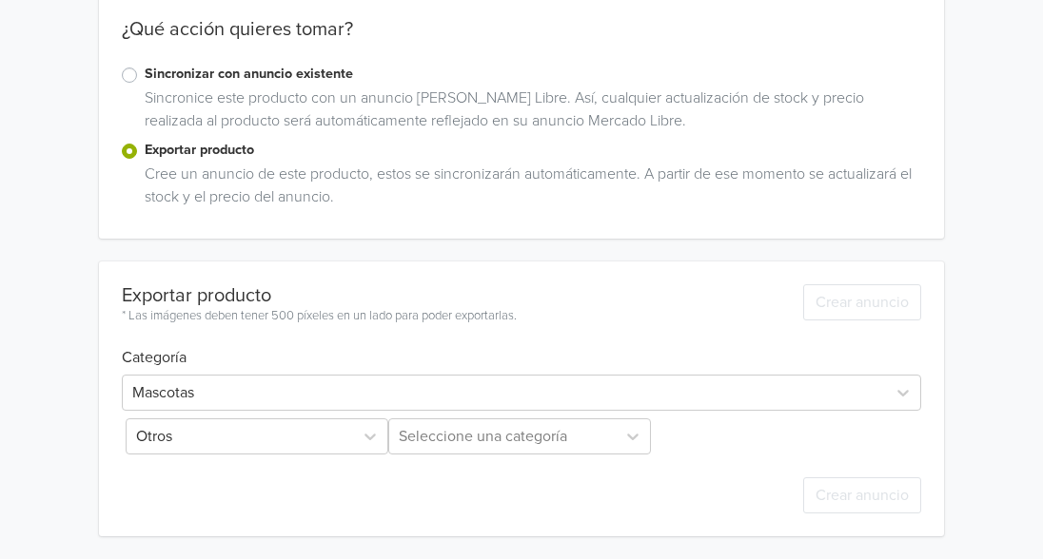
click at [367, 437] on icon at bounding box center [369, 437] width 11 height 7
click at [374, 438] on icon at bounding box center [370, 436] width 19 height 19
click at [368, 438] on icon at bounding box center [369, 437] width 11 height 7
click at [429, 438] on div "Seleccione una categoría" at bounding box center [521, 437] width 266 height 36
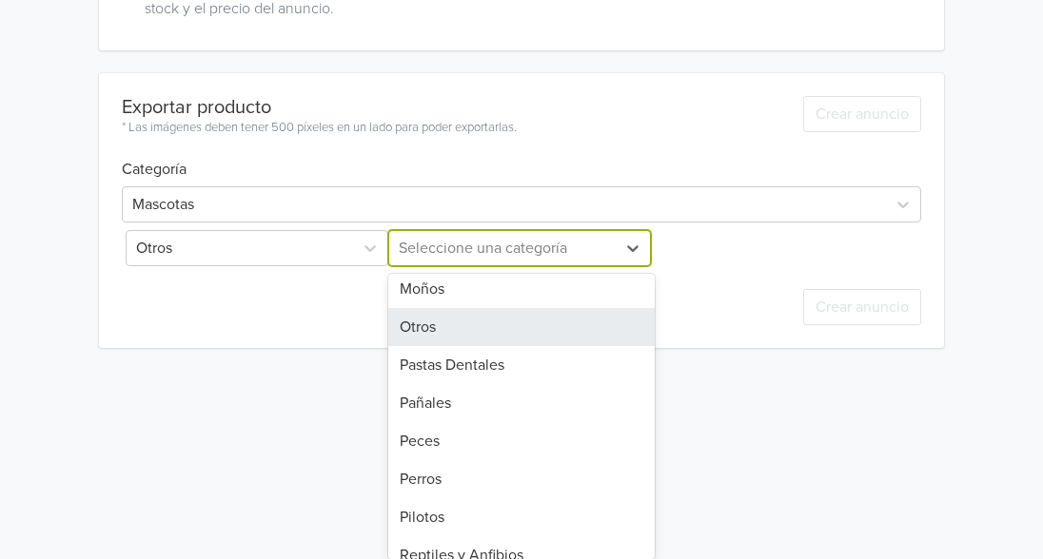
scroll to position [670, 0]
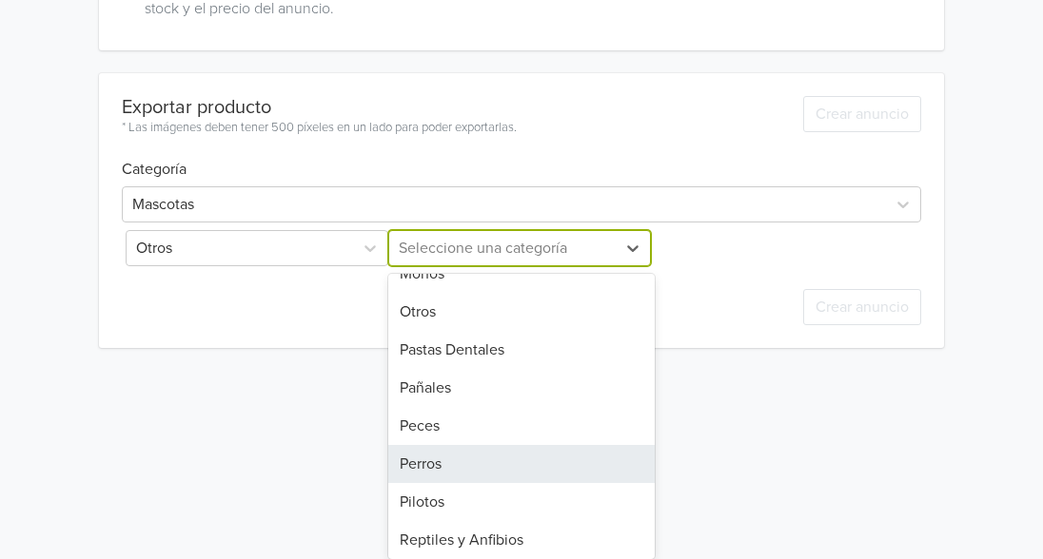
click at [594, 467] on div "Perros" at bounding box center [521, 464] width 266 height 38
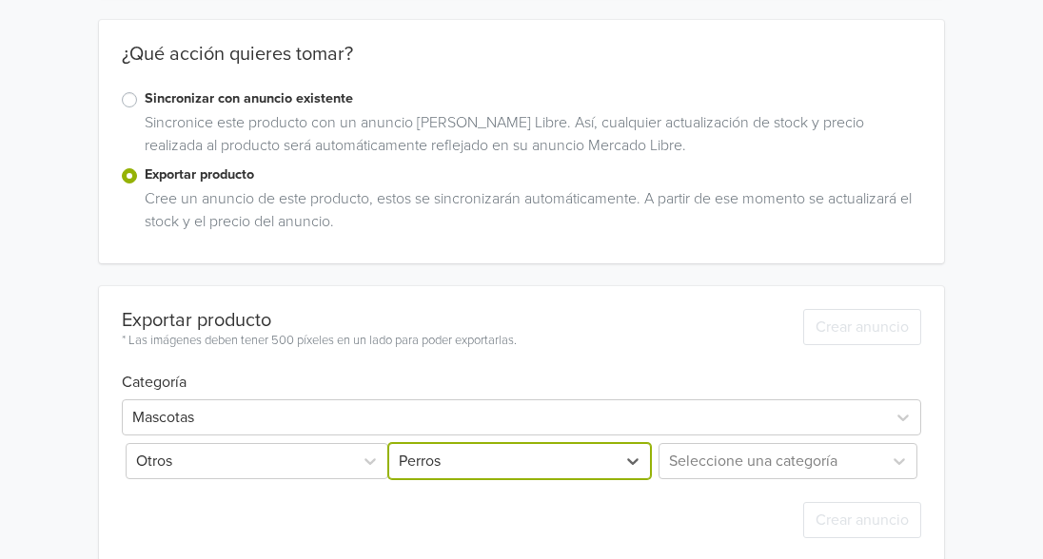
scroll to position [301, 0]
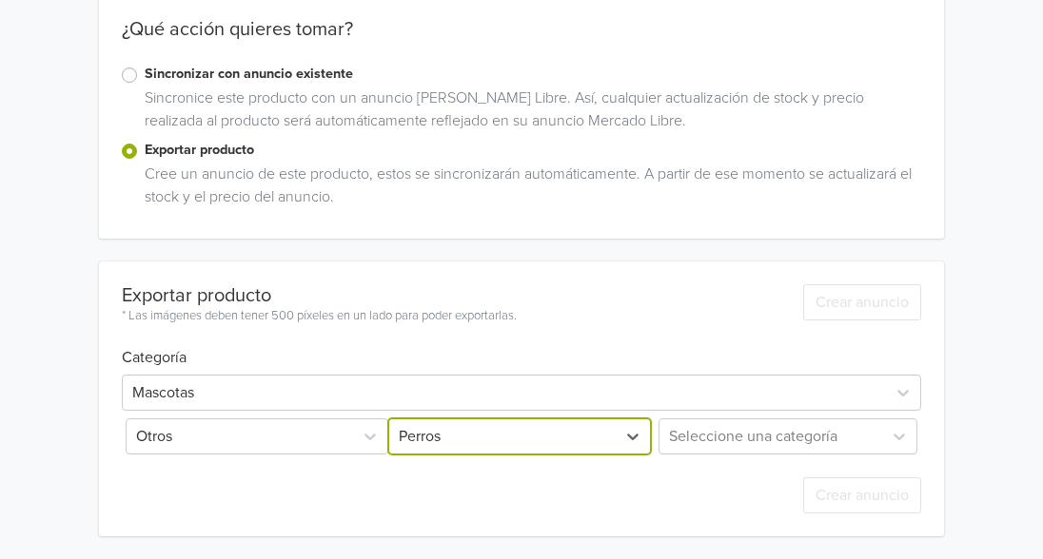
click at [362, 440] on icon at bounding box center [370, 436] width 19 height 19
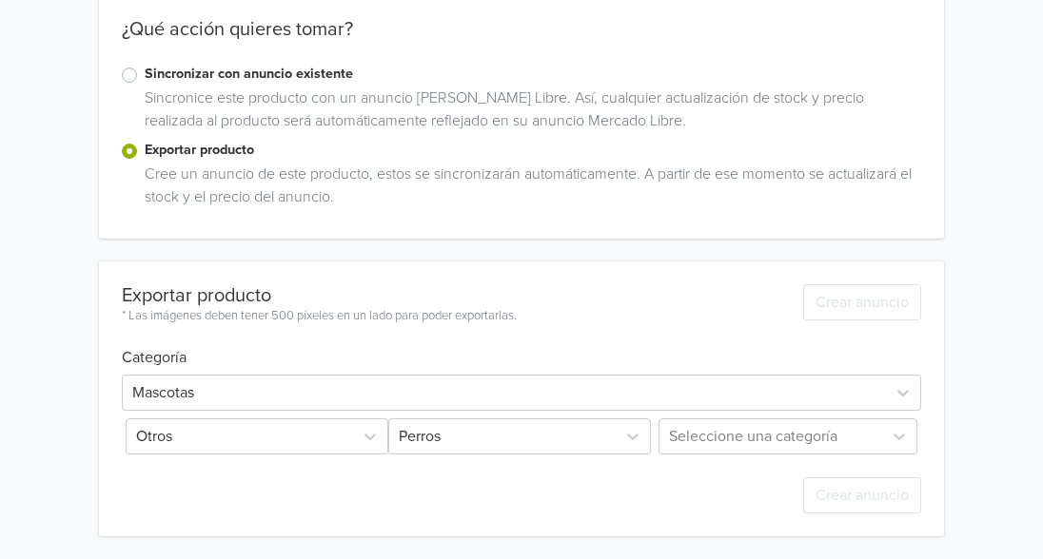
click at [348, 432] on div "Otros" at bounding box center [240, 437] width 226 height 34
click at [263, 439] on div at bounding box center [239, 436] width 207 height 27
drag, startPoint x: 187, startPoint y: 442, endPoint x: 147, endPoint y: 437, distance: 40.4
click at [147, 437] on div at bounding box center [239, 436] width 207 height 27
click at [369, 441] on icon at bounding box center [370, 436] width 19 height 19
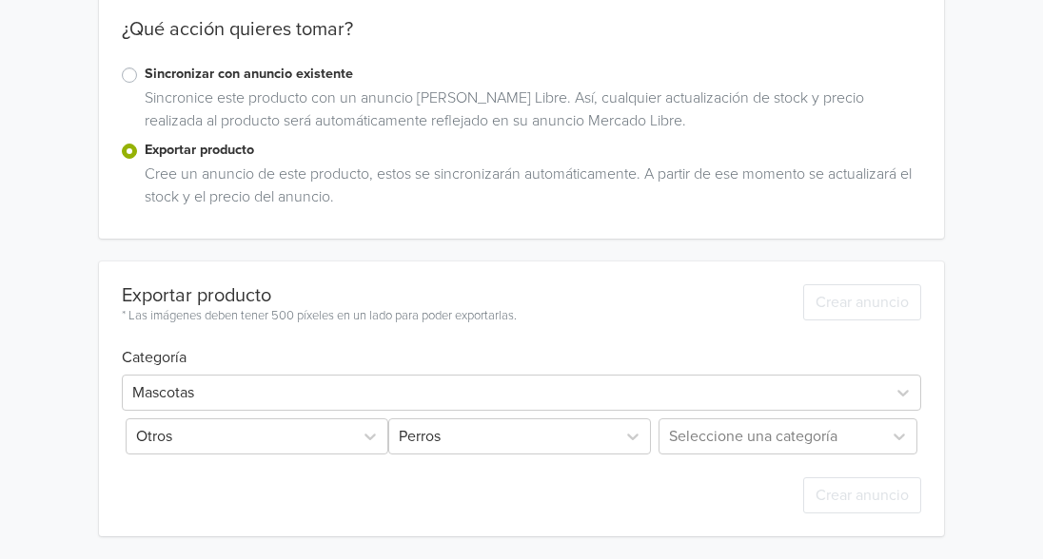
click at [369, 441] on icon at bounding box center [370, 436] width 19 height 19
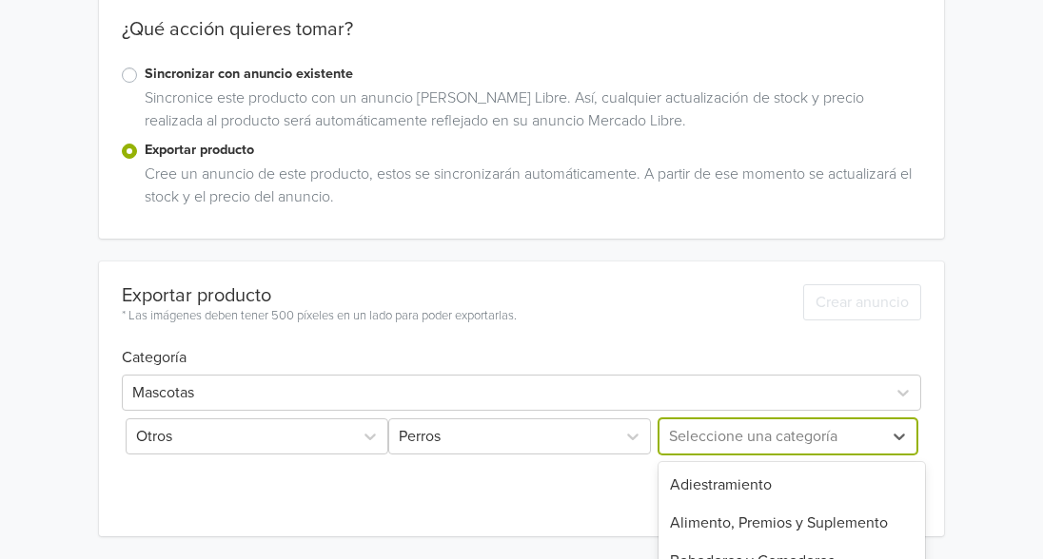
scroll to position [489, 0]
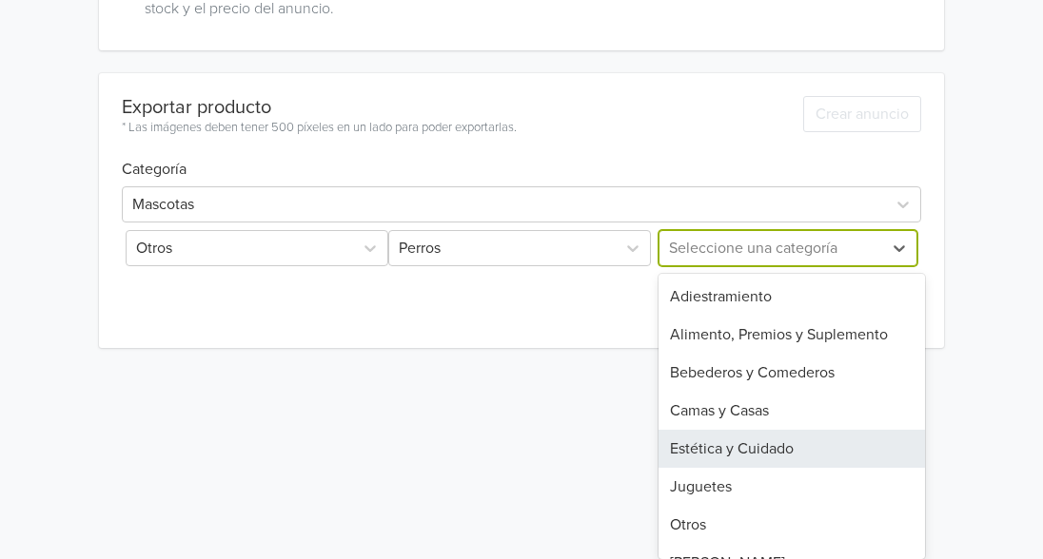
click at [738, 266] on div "15 results available. Use Up and Down to choose options, press Enter to select …" at bounding box center [788, 248] width 266 height 36
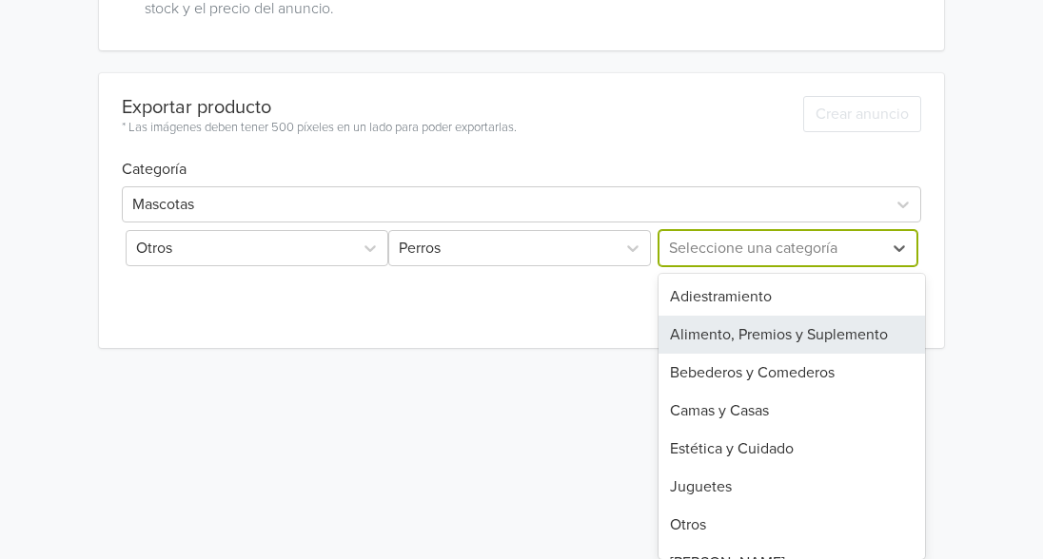
click at [871, 335] on div "Alimento, Premios y Suplemento" at bounding box center [791, 335] width 266 height 38
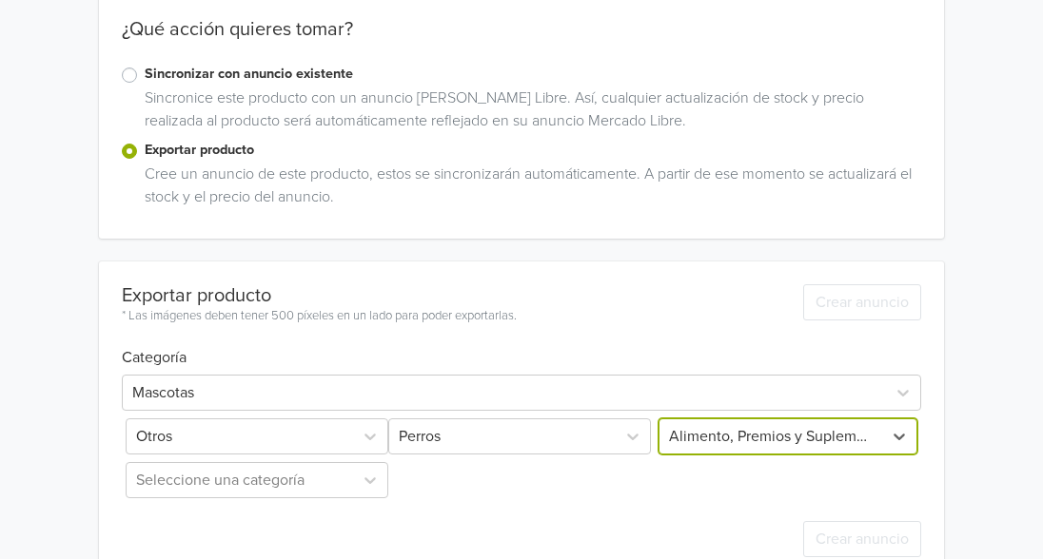
scroll to position [344, 0]
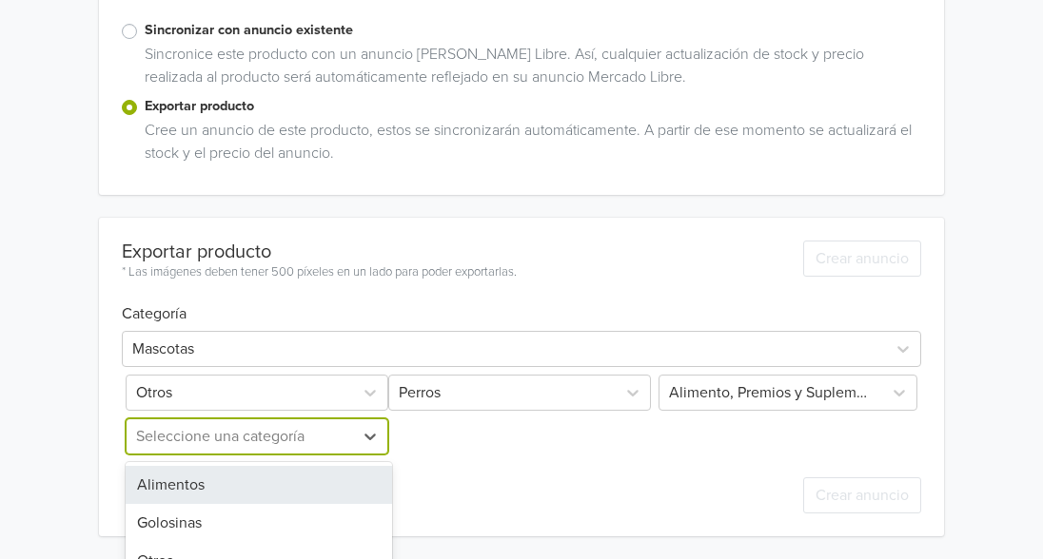
click at [363, 438] on div "4 results available. Use Up and Down to choose options, press Enter to select t…" at bounding box center [255, 437] width 266 height 36
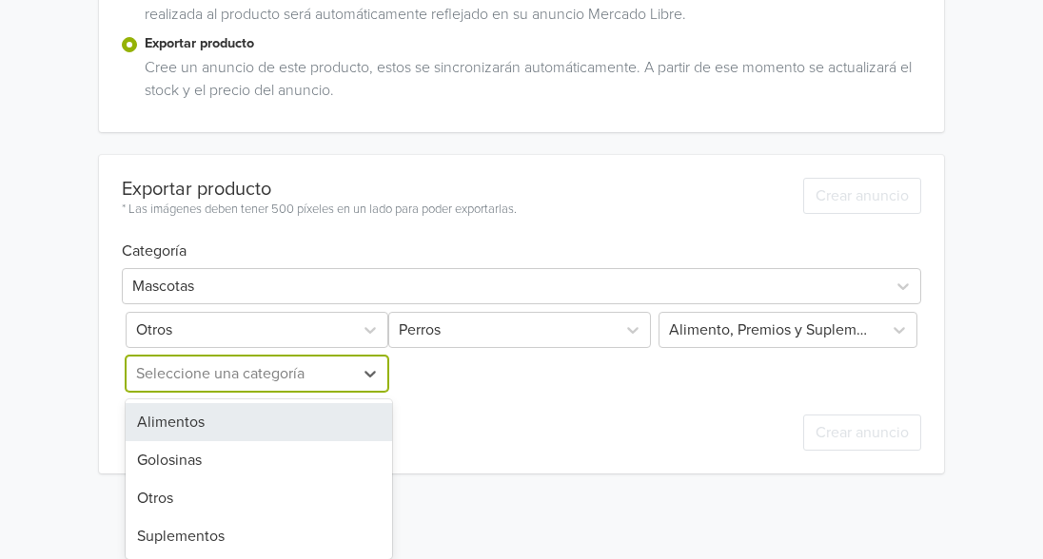
click at [354, 437] on div "Alimentos" at bounding box center [259, 422] width 266 height 38
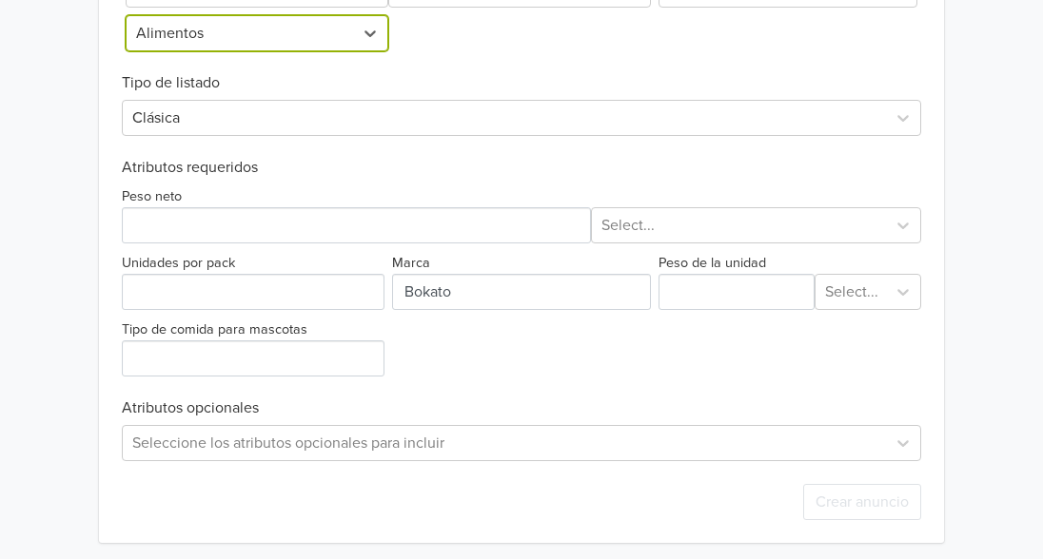
scroll to position [755, 0]
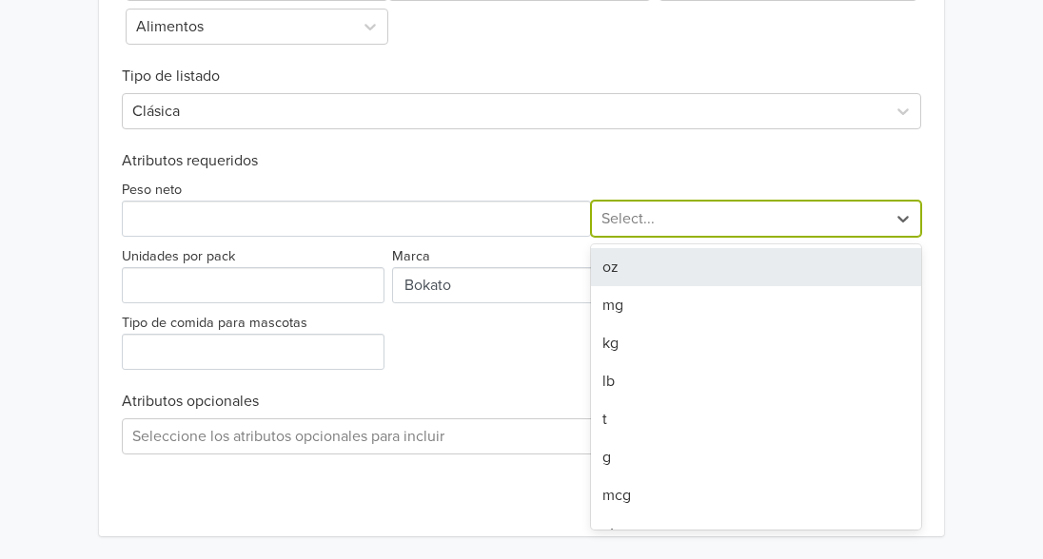
click at [651, 218] on div at bounding box center [739, 219] width 276 height 27
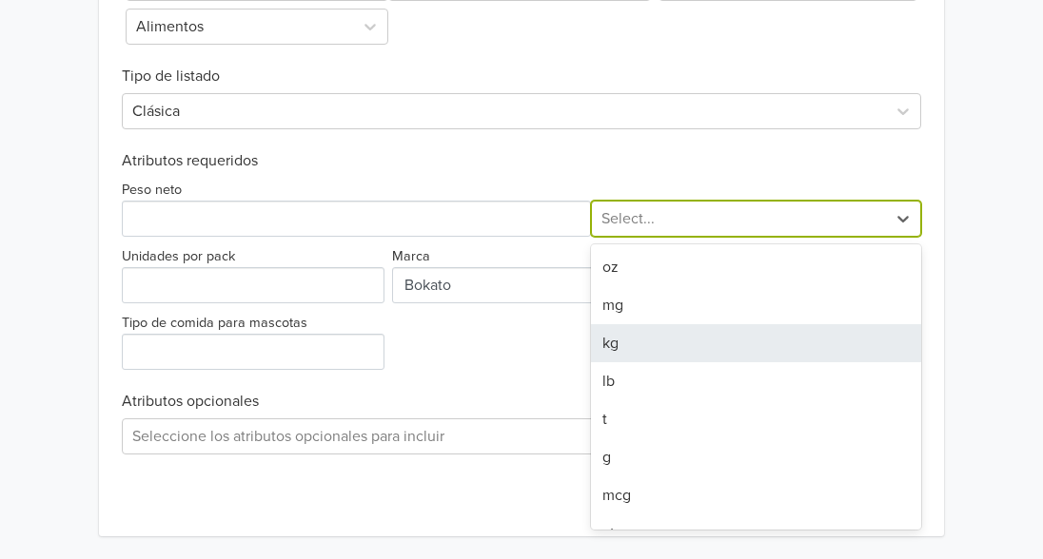
click at [639, 344] on div "kg" at bounding box center [756, 343] width 331 height 38
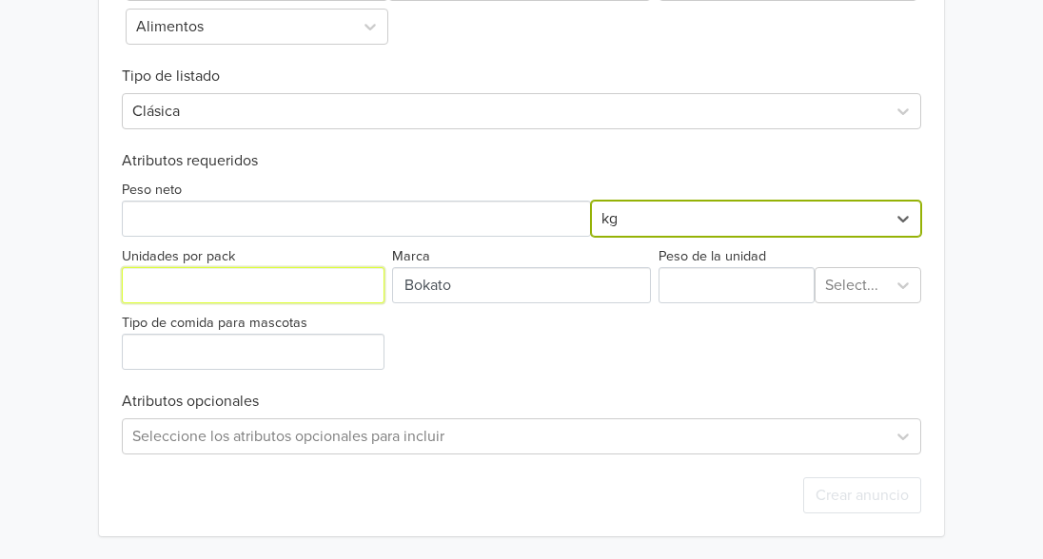
click at [238, 289] on input "Unidades por pack" at bounding box center [253, 285] width 263 height 36
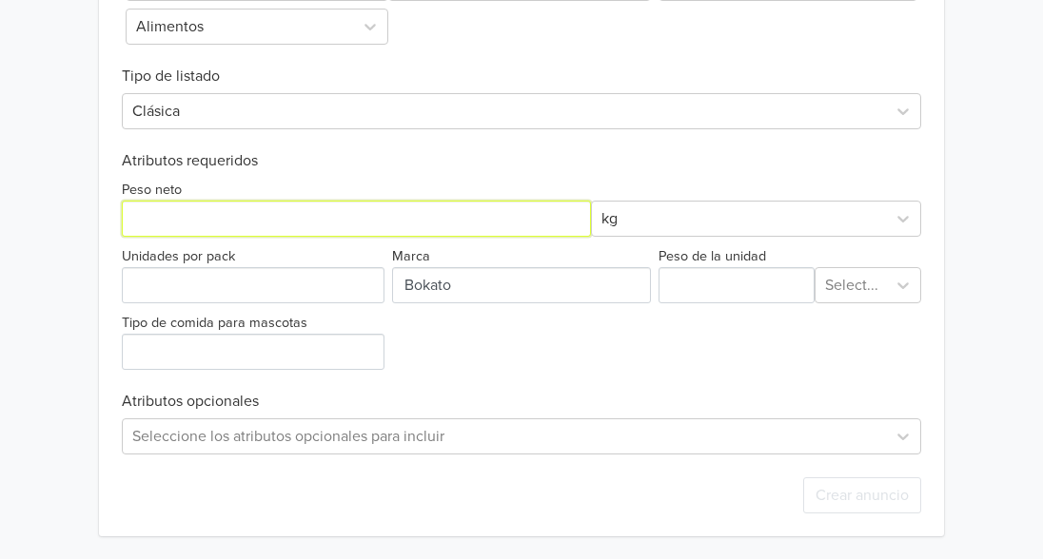
click at [244, 221] on input "Peso neto" at bounding box center [356, 219] width 469 height 36
type input "2,5"
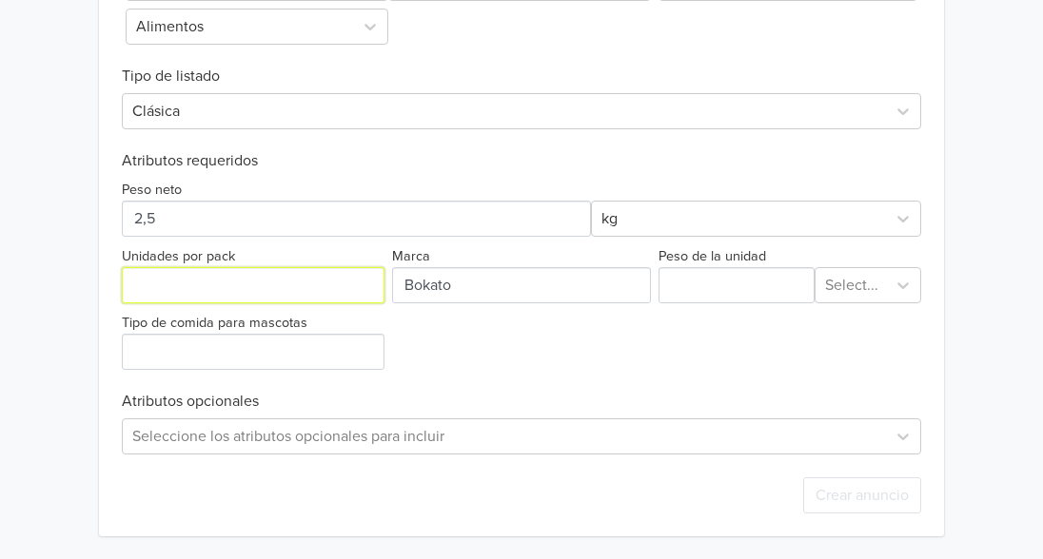
click at [304, 287] on input "Unidades por pack" at bounding box center [253, 285] width 263 height 36
type input "1"
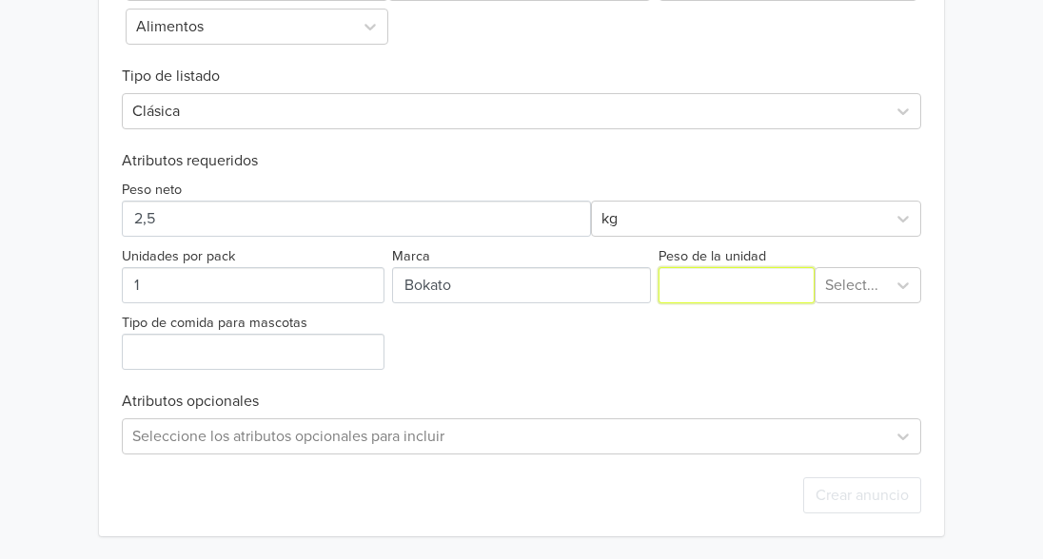
click at [760, 291] on input "Peso de la unidad" at bounding box center [736, 285] width 156 height 36
type input "2,5"
click at [854, 294] on div at bounding box center [851, 285] width 53 height 27
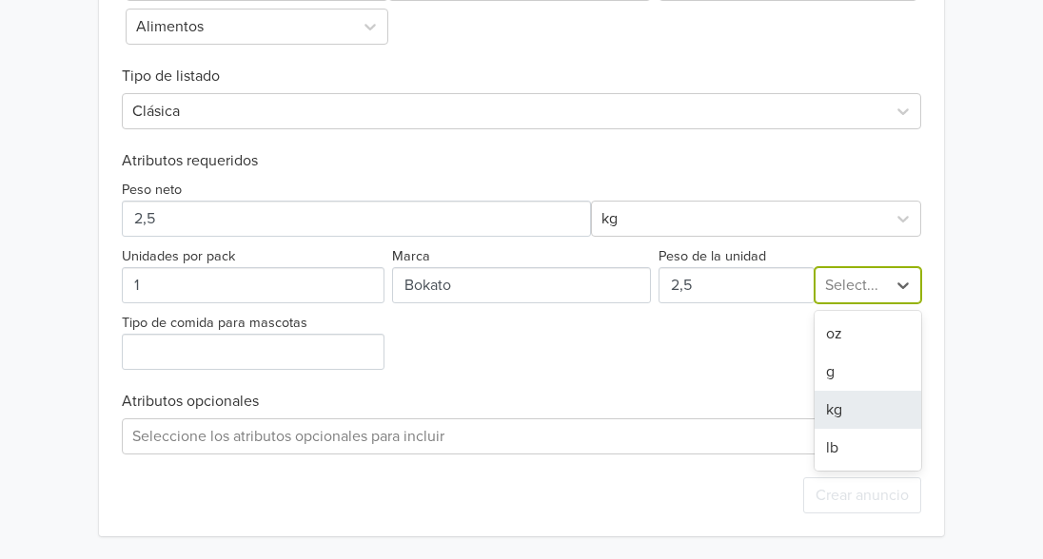
click at [879, 406] on div "kg" at bounding box center [869, 410] width 108 height 38
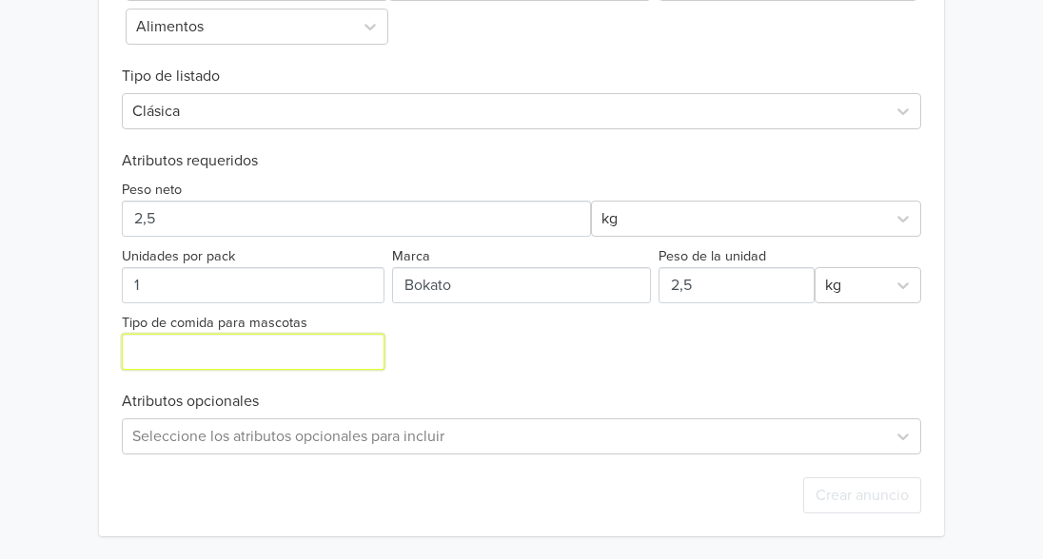
click at [324, 353] on input "Tipo de comida para mascotas" at bounding box center [253, 352] width 263 height 36
type input "SEC0"
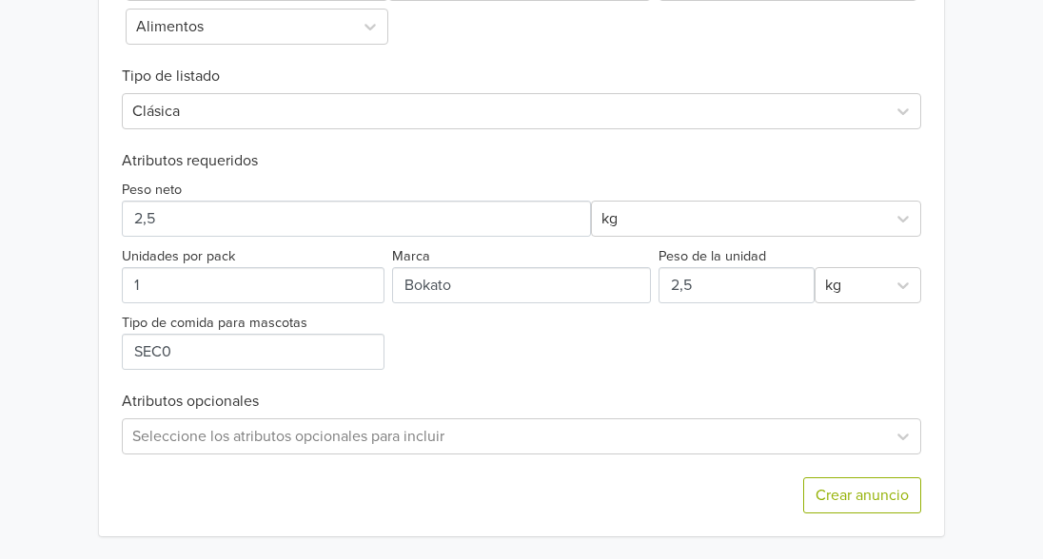
click at [567, 380] on div "Exportar producto * Las imágenes deben tener 500 píxeles en un lado para poder …" at bounding box center [521, 172] width 799 height 729
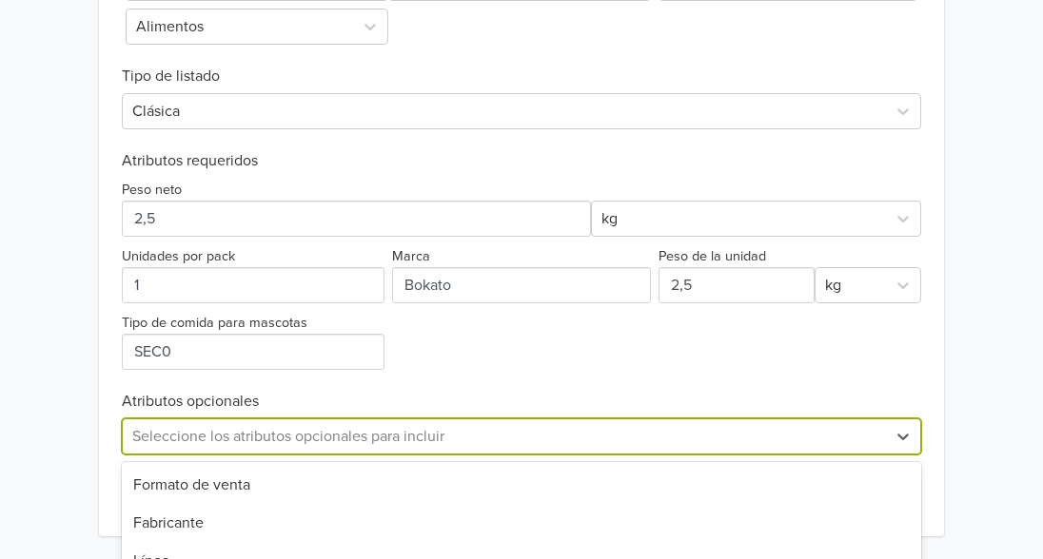
scroll to position [943, 0]
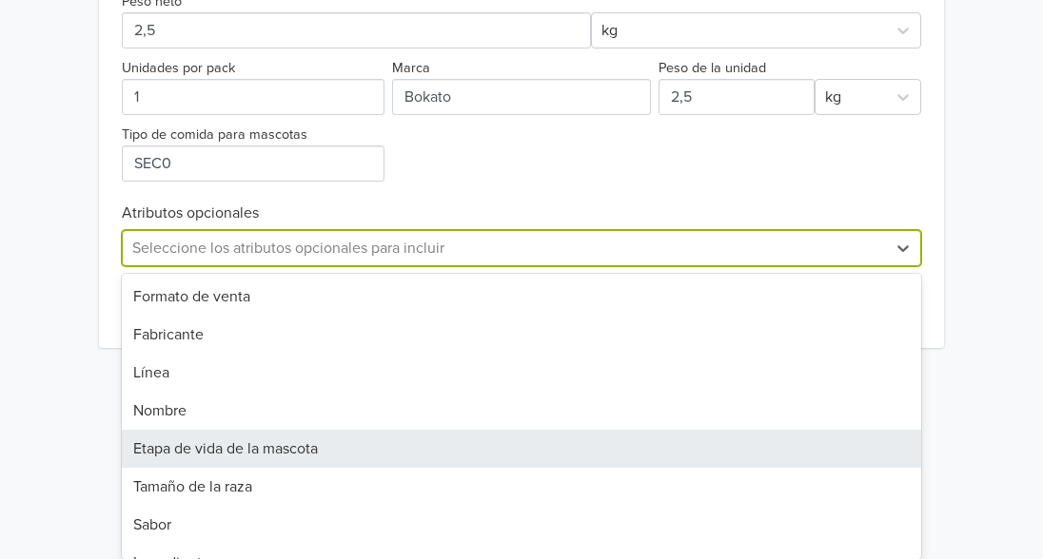
click at [546, 266] on div "33 results available. Use Up and Down to choose options, press Enter to select …" at bounding box center [521, 248] width 799 height 36
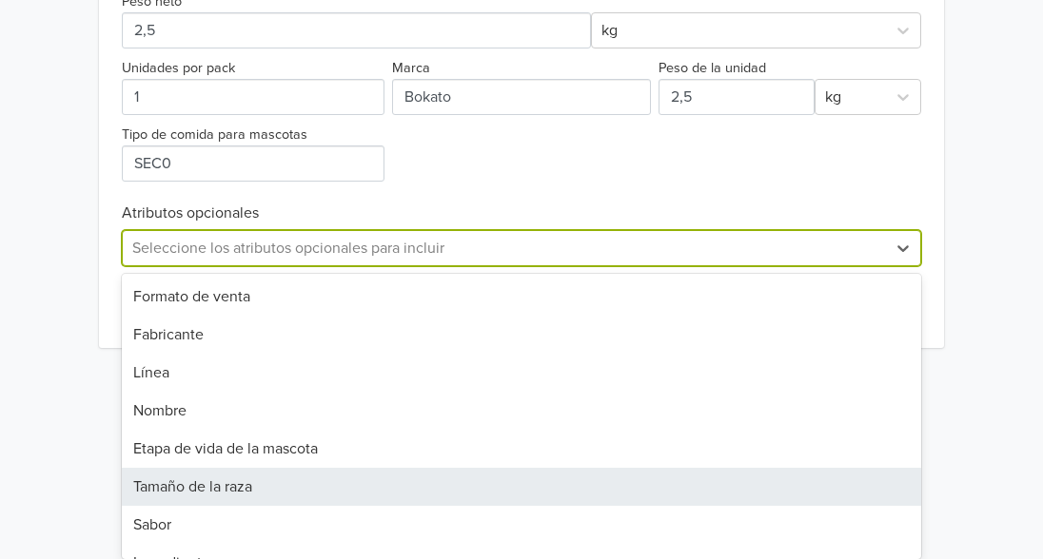
click at [534, 493] on div "Tamaño de la raza" at bounding box center [521, 487] width 799 height 38
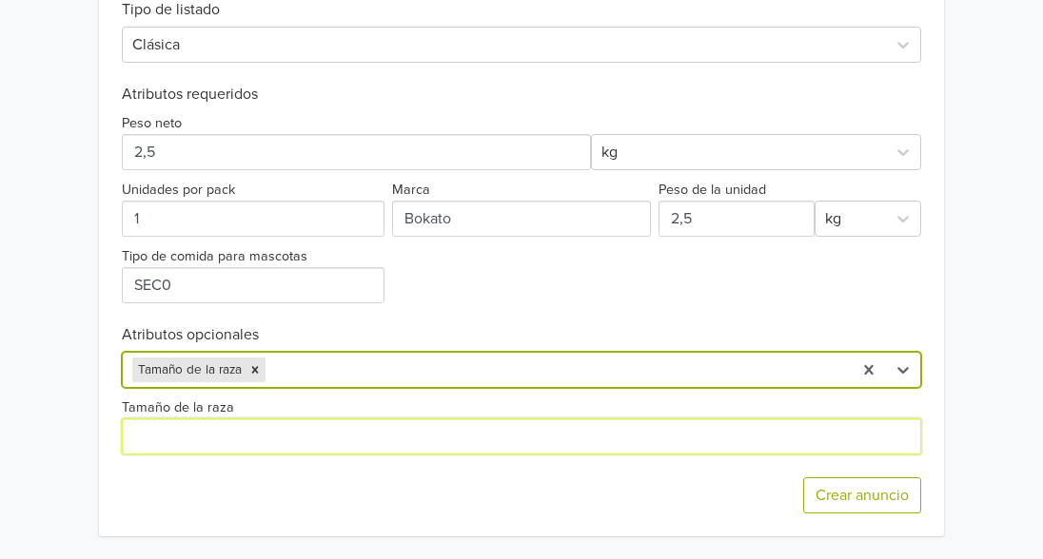
click at [527, 449] on input "Tamaño de la raza" at bounding box center [521, 437] width 799 height 36
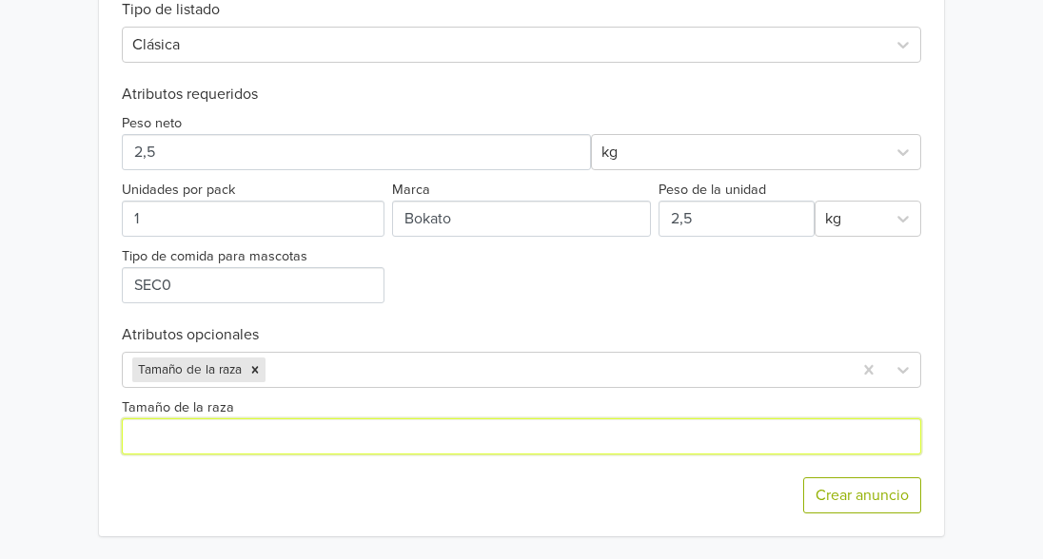
type input "PEQUEÑA"
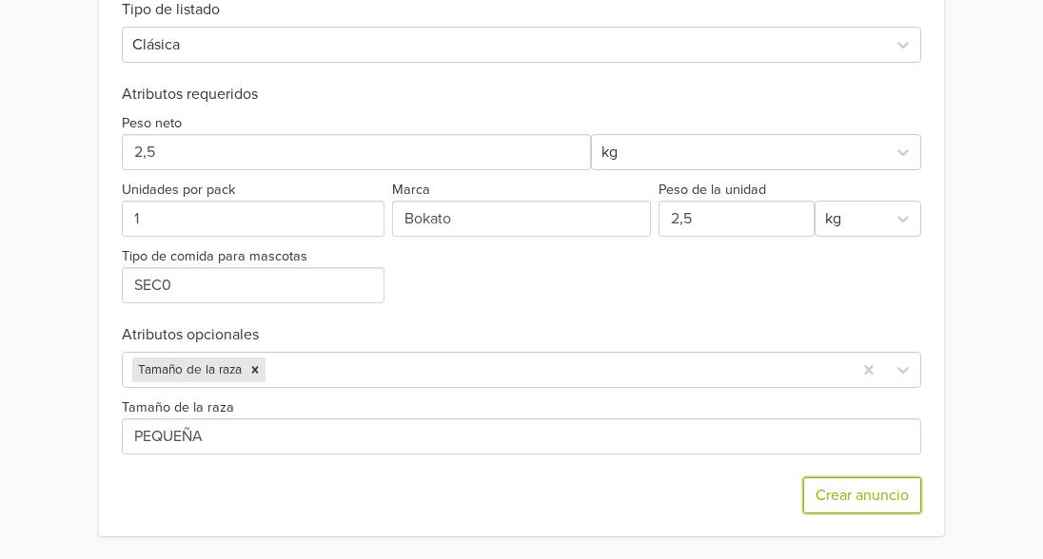
click at [863, 488] on button "Crear anuncio" at bounding box center [862, 496] width 118 height 36
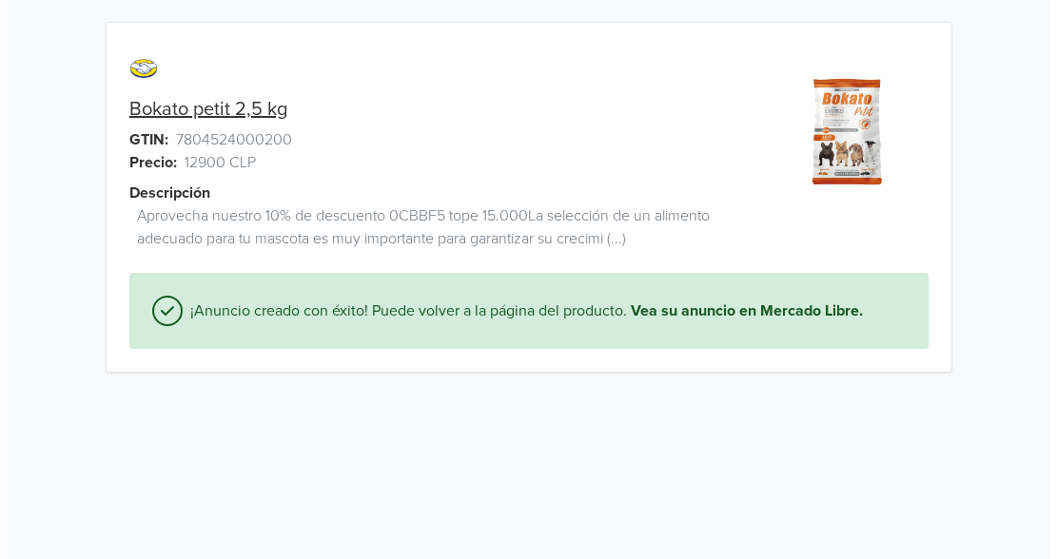
scroll to position [0, 0]
